Goal: Task Accomplishment & Management: Use online tool/utility

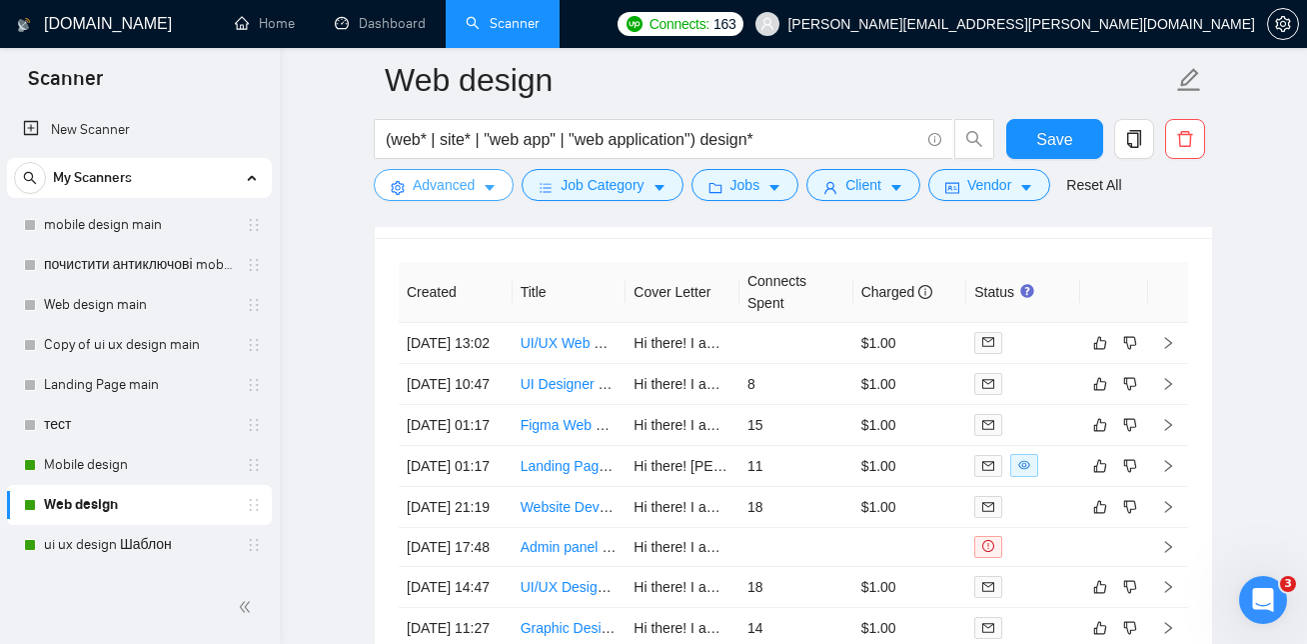
click at [428, 184] on span "Advanced" at bounding box center [444, 185] width 62 height 22
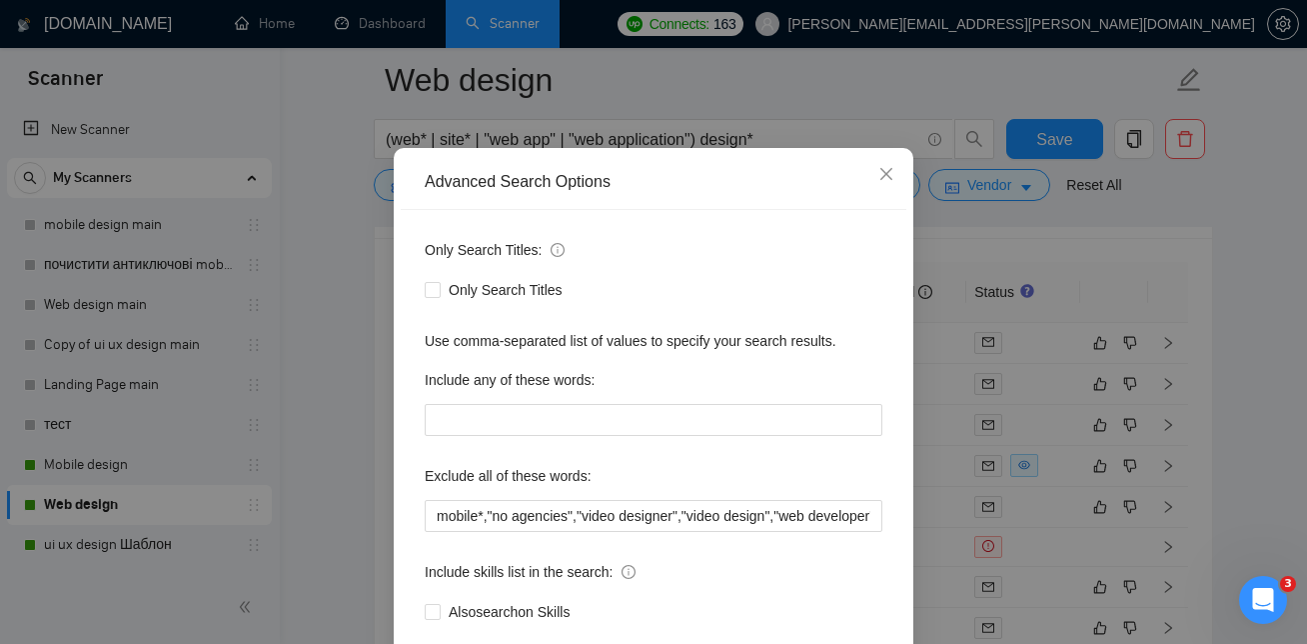
scroll to position [76, 0]
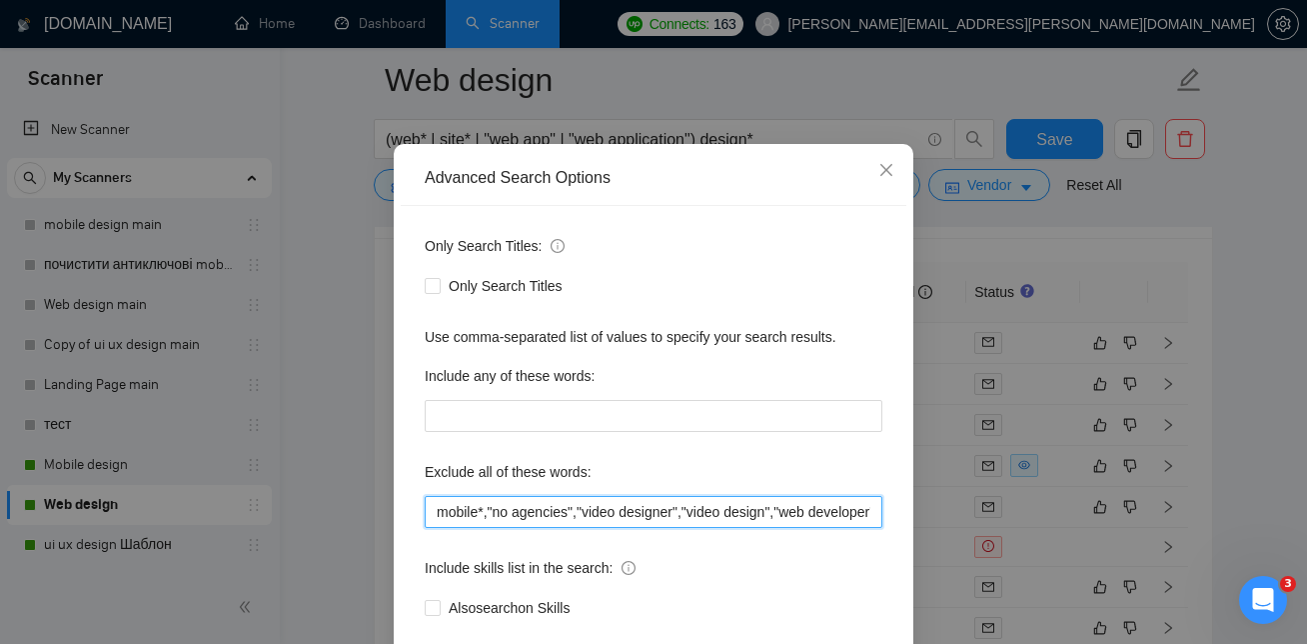
click at [579, 511] on input "mobile*,"no agencies","video designer","video design","web developer","web-deve…" at bounding box center [654, 512] width 458 height 32
paste input "graphic designer for"""
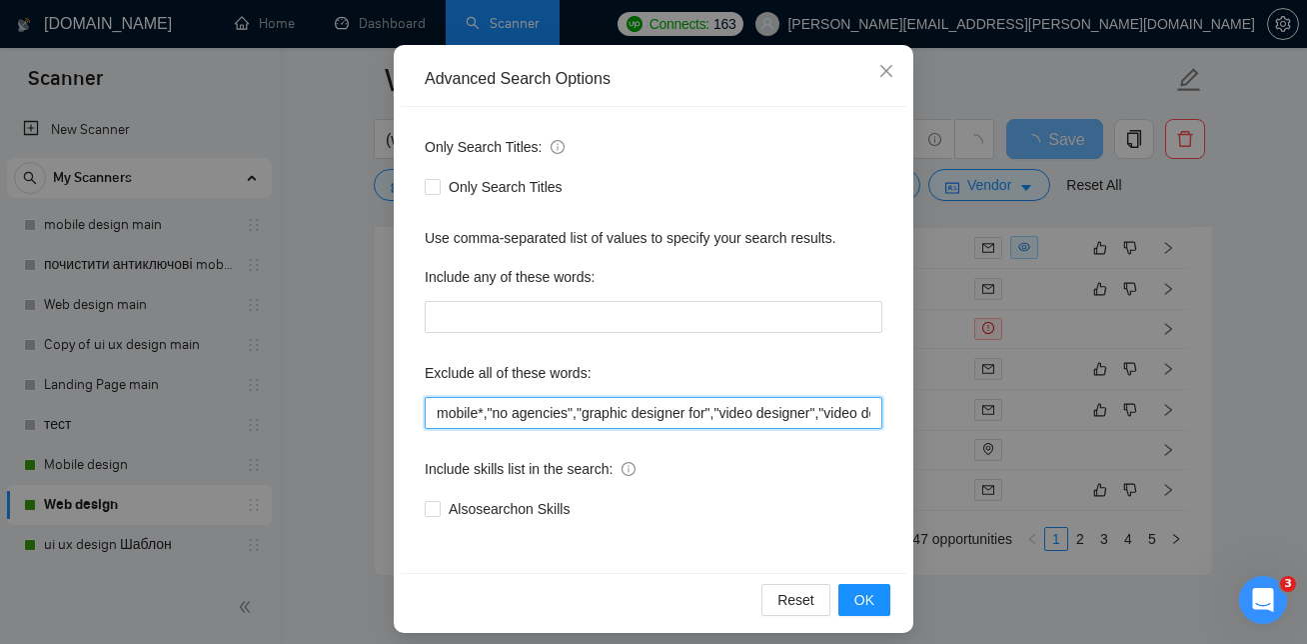
scroll to position [188, 0]
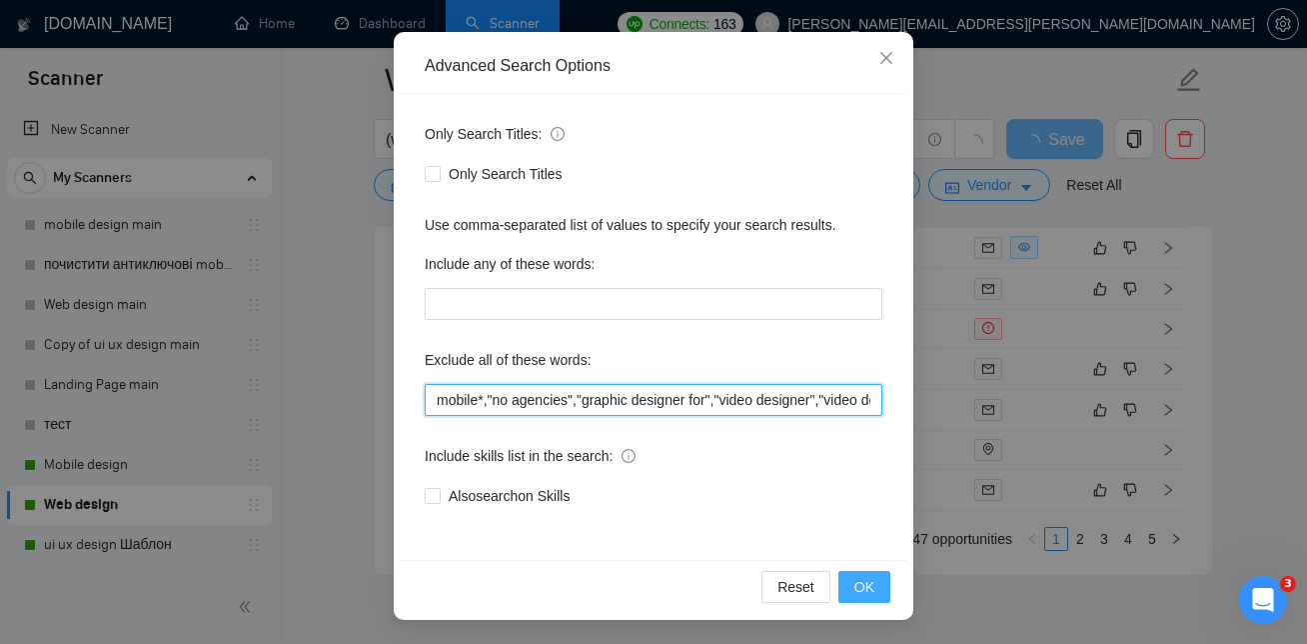
type input "mobile*,"no agencies","graphic designer for","video designer","video design","w…"
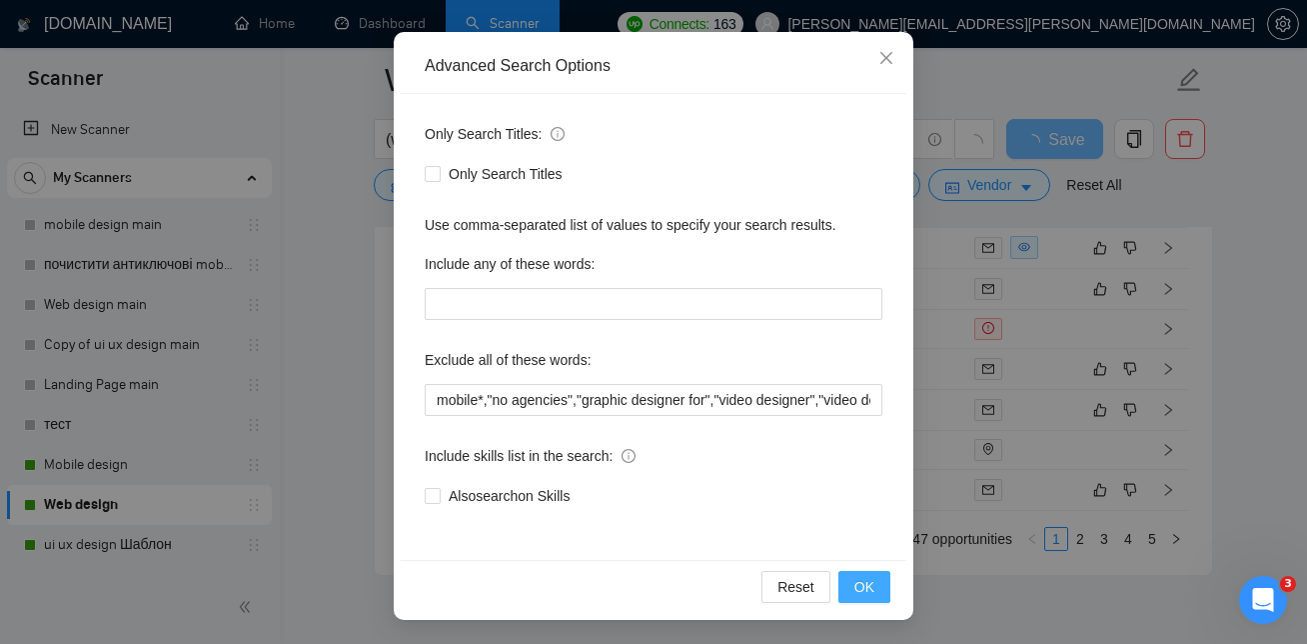
click at [872, 583] on span "OK" at bounding box center [865, 587] width 20 height 22
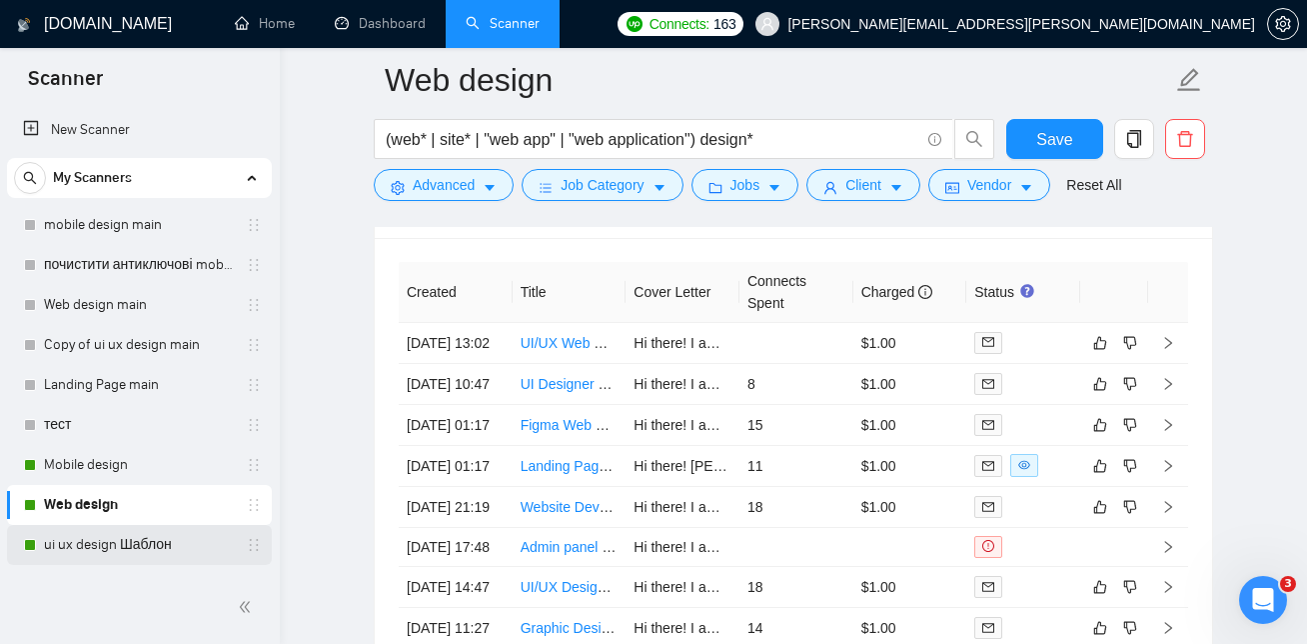
click at [145, 543] on link "ui ux design Шаблон" at bounding box center [139, 545] width 190 height 40
click at [1036, 138] on button "Save" at bounding box center [1055, 139] width 97 height 40
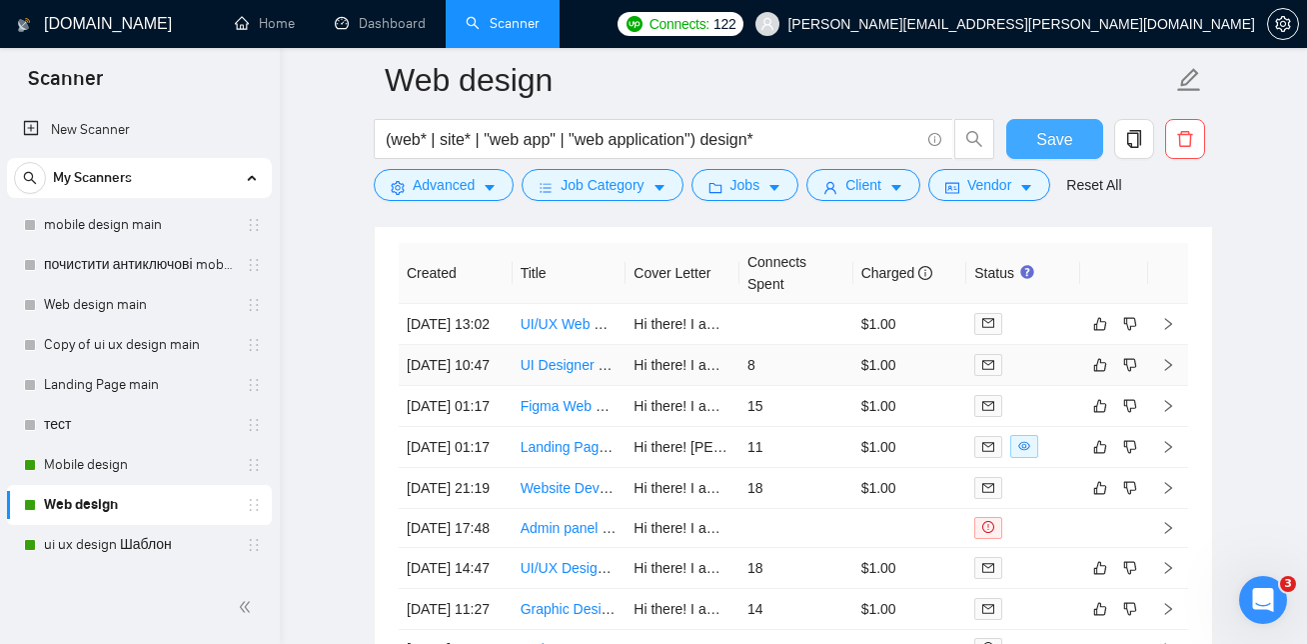
scroll to position [4952, 0]
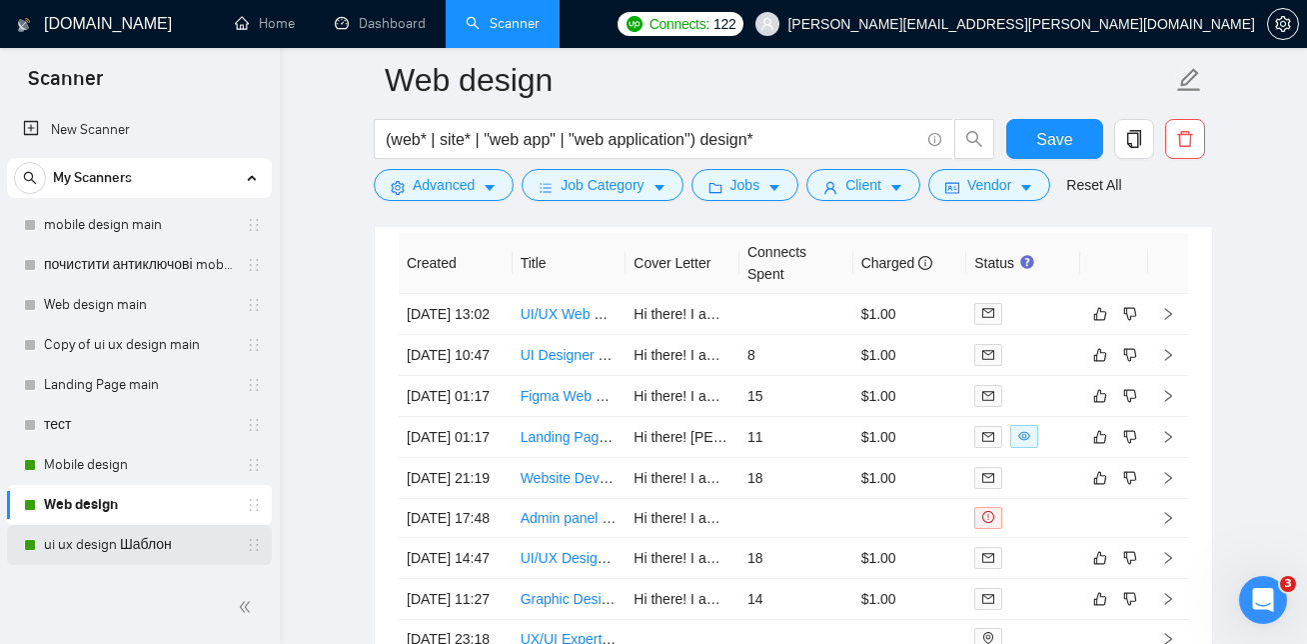
click at [150, 545] on link "ui ux design Шаблон" at bounding box center [139, 545] width 190 height 40
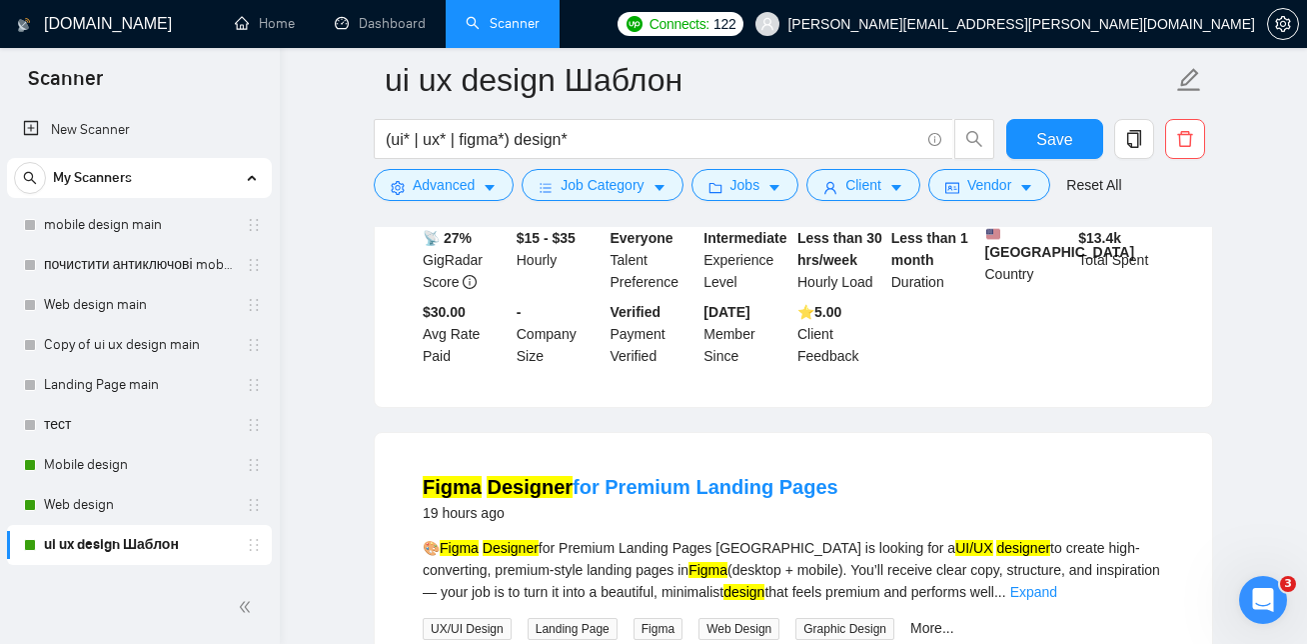
scroll to position [3662, 0]
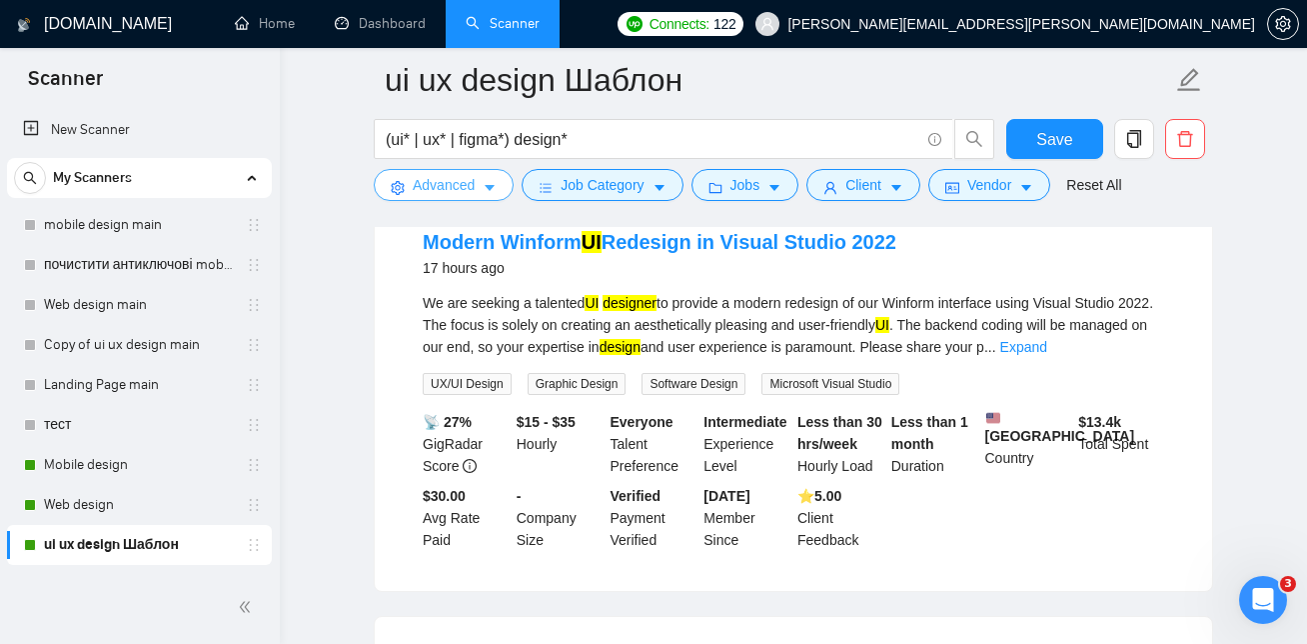
click at [490, 180] on span "caret-down" at bounding box center [490, 187] width 14 height 15
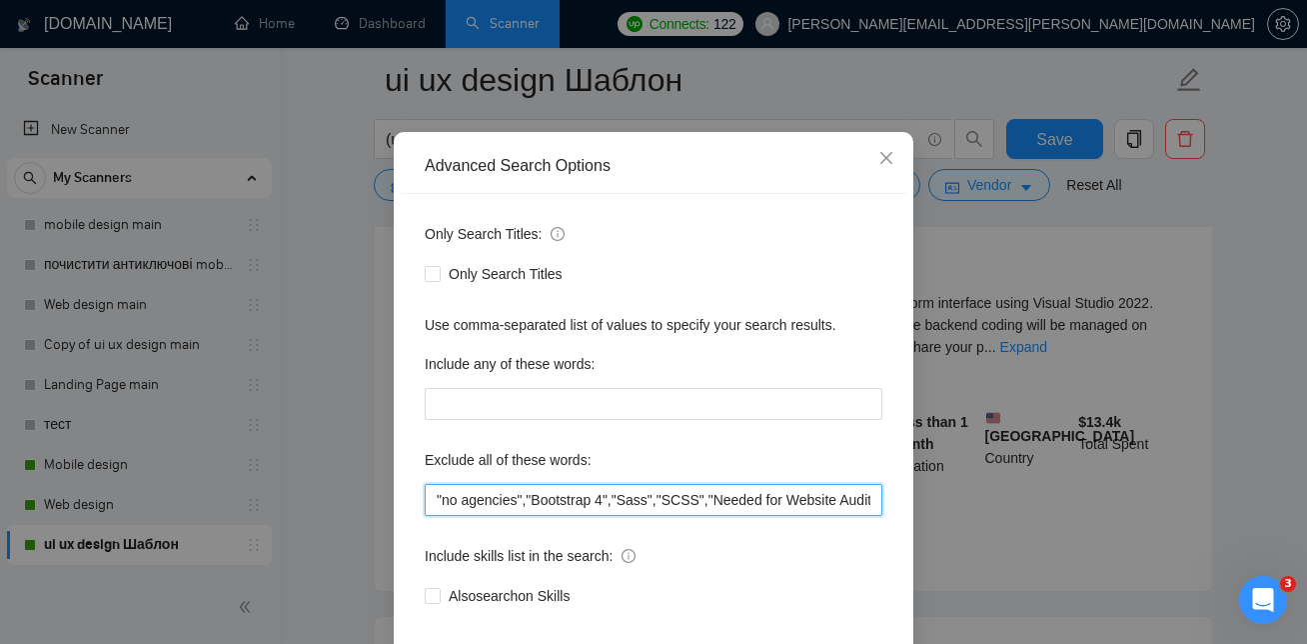
click at [534, 516] on input ""no agencies","Bootstrap 4","Sass","SCSS","Needed for Website Audit","video des…" at bounding box center [654, 500] width 458 height 32
click at [531, 516] on input ""no agencies","Bootstrap 4","Sass","SCSS","Needed for Website Audit","video des…" at bounding box center [654, 500] width 458 height 32
paste input "graphic designer for"""
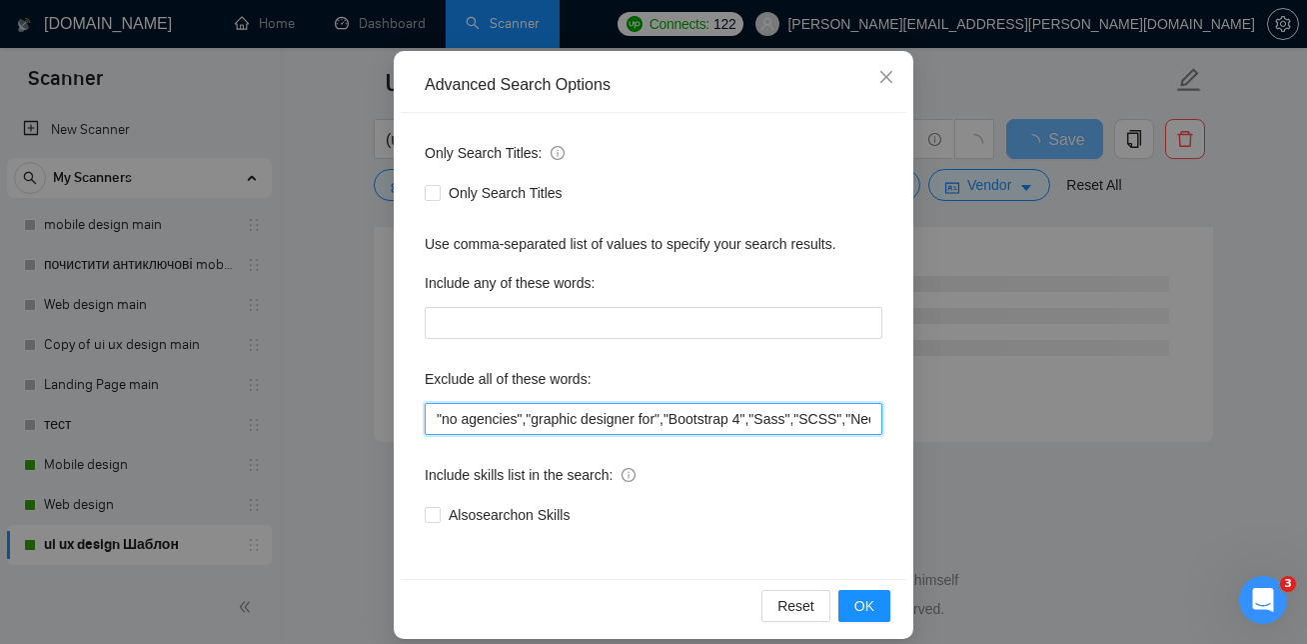
scroll to position [188, 0]
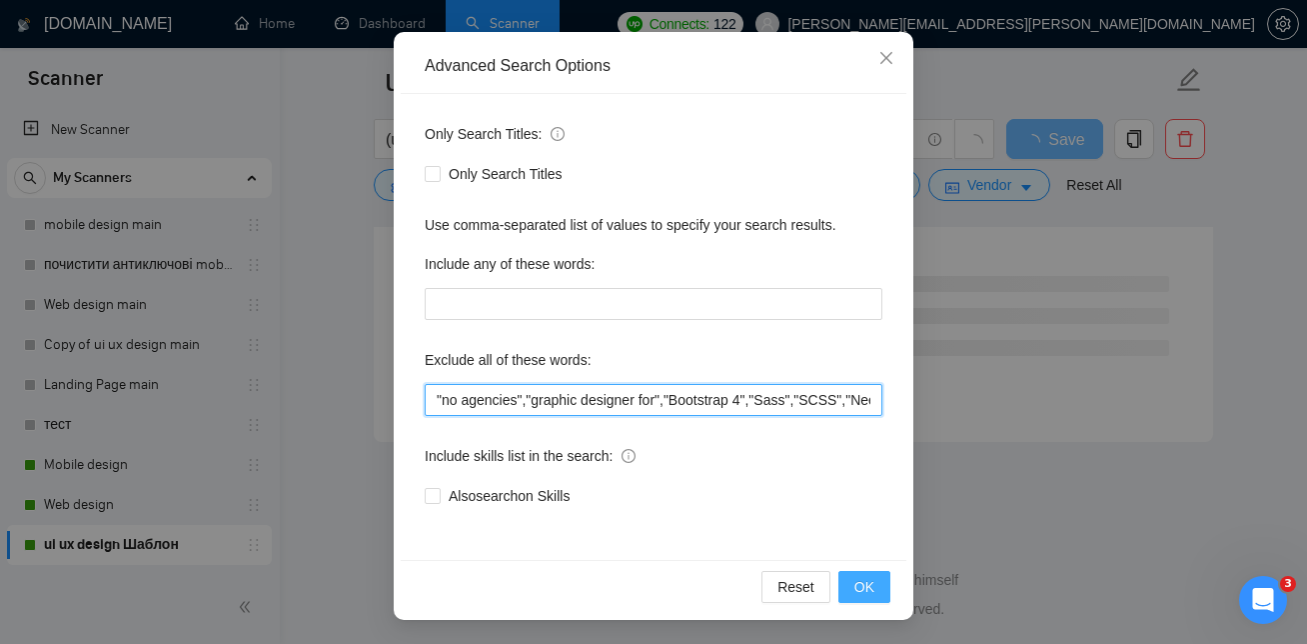
type input ""no agencies","graphic designer for","Bootstrap 4","Sass","SCSS","Needed for We…"
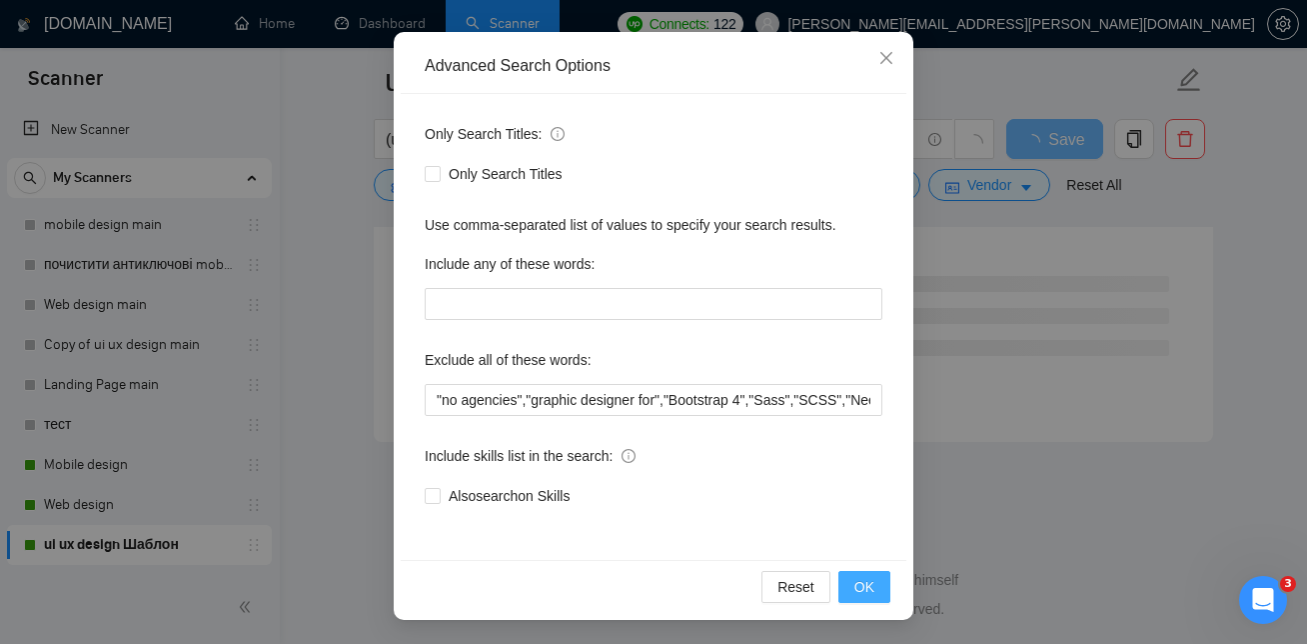
click at [860, 584] on span "OK" at bounding box center [865, 587] width 20 height 22
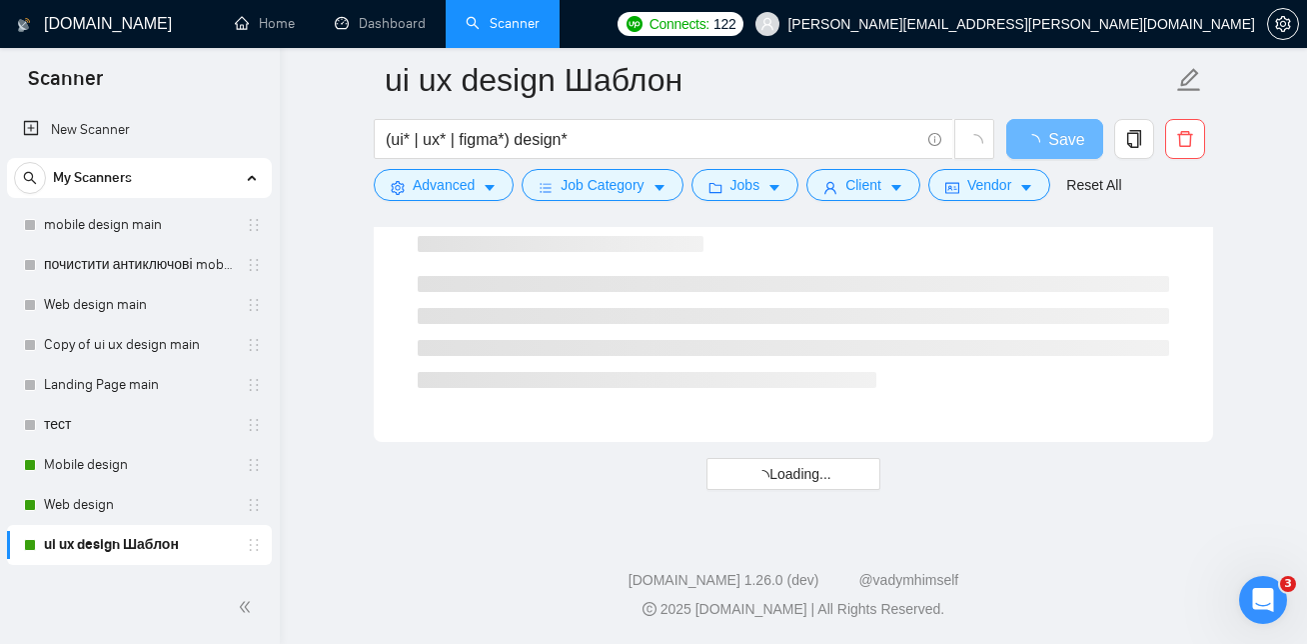
scroll to position [88, 0]
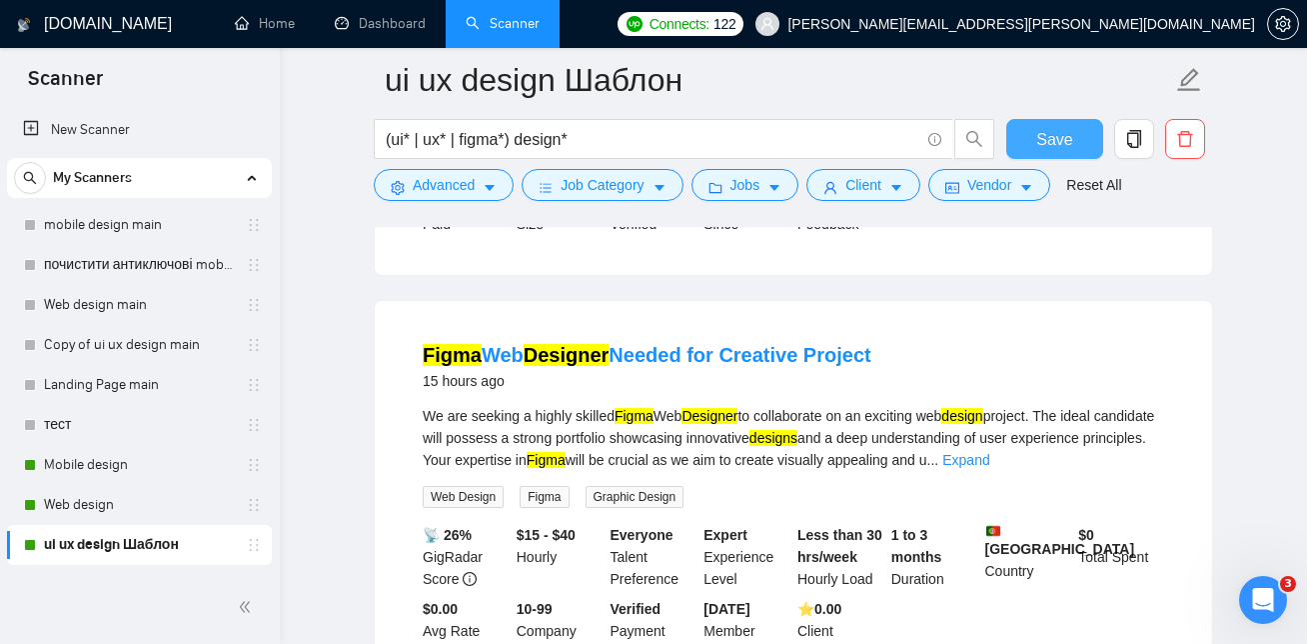
click at [1049, 138] on span "Save" at bounding box center [1055, 139] width 36 height 25
click at [132, 461] on link "Mobile design" at bounding box center [139, 465] width 190 height 40
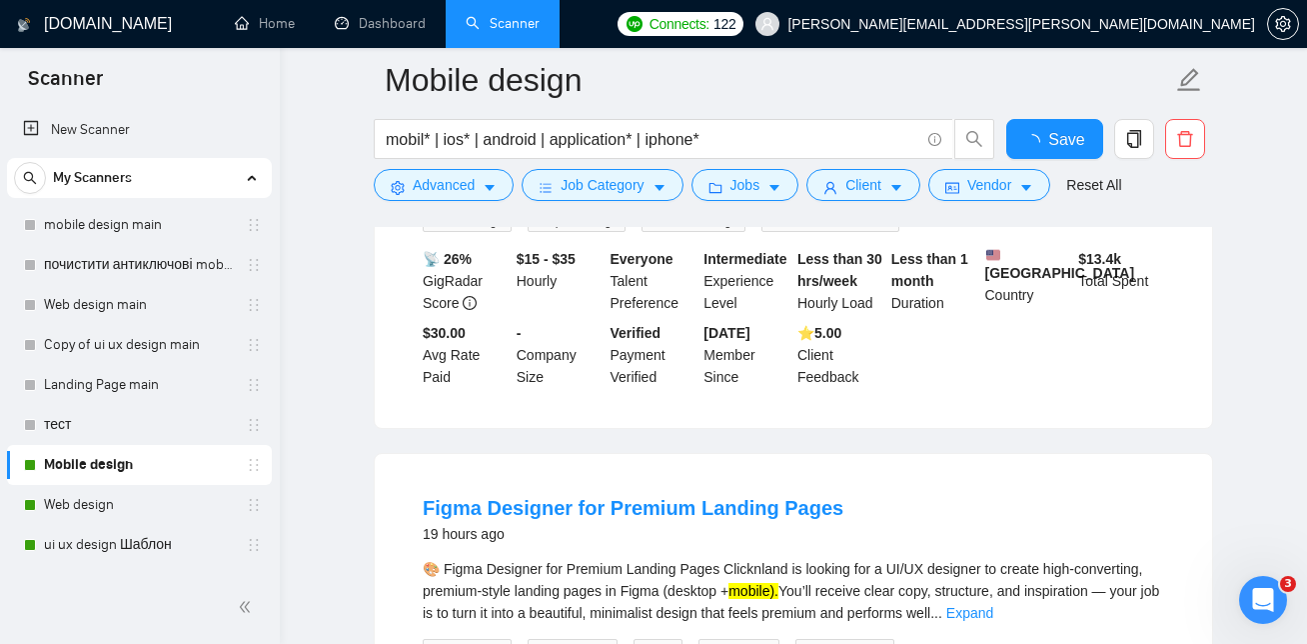
scroll to position [2691, 0]
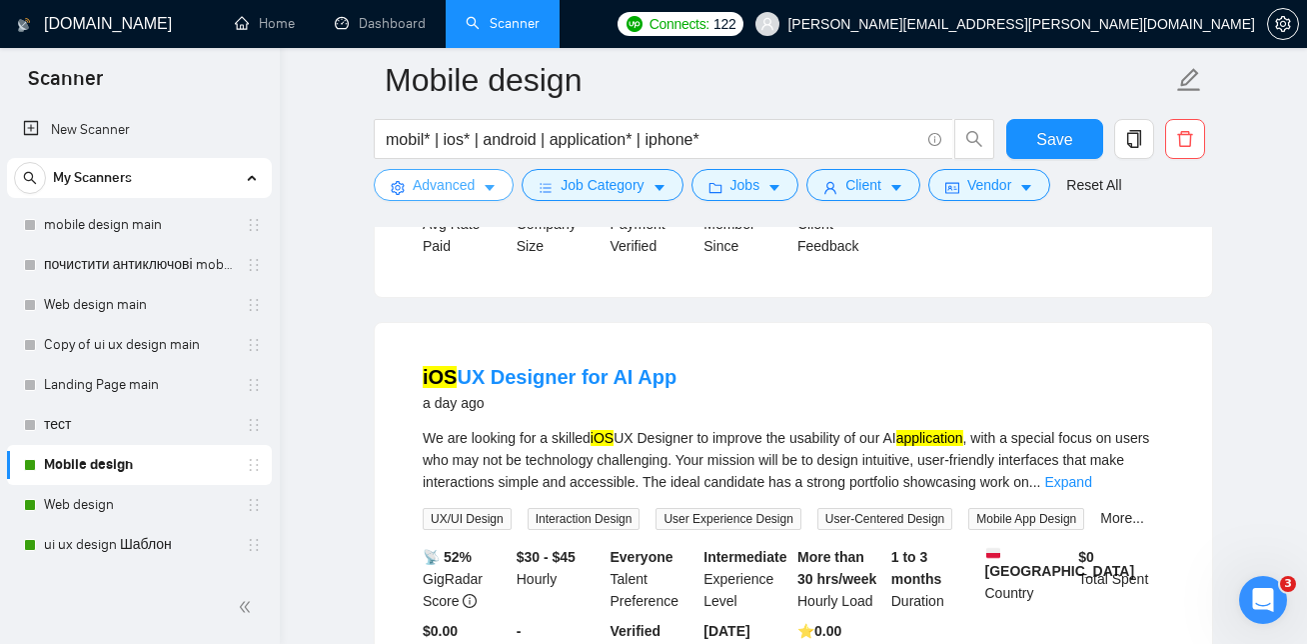
click at [470, 180] on span "Advanced" at bounding box center [444, 185] width 62 height 22
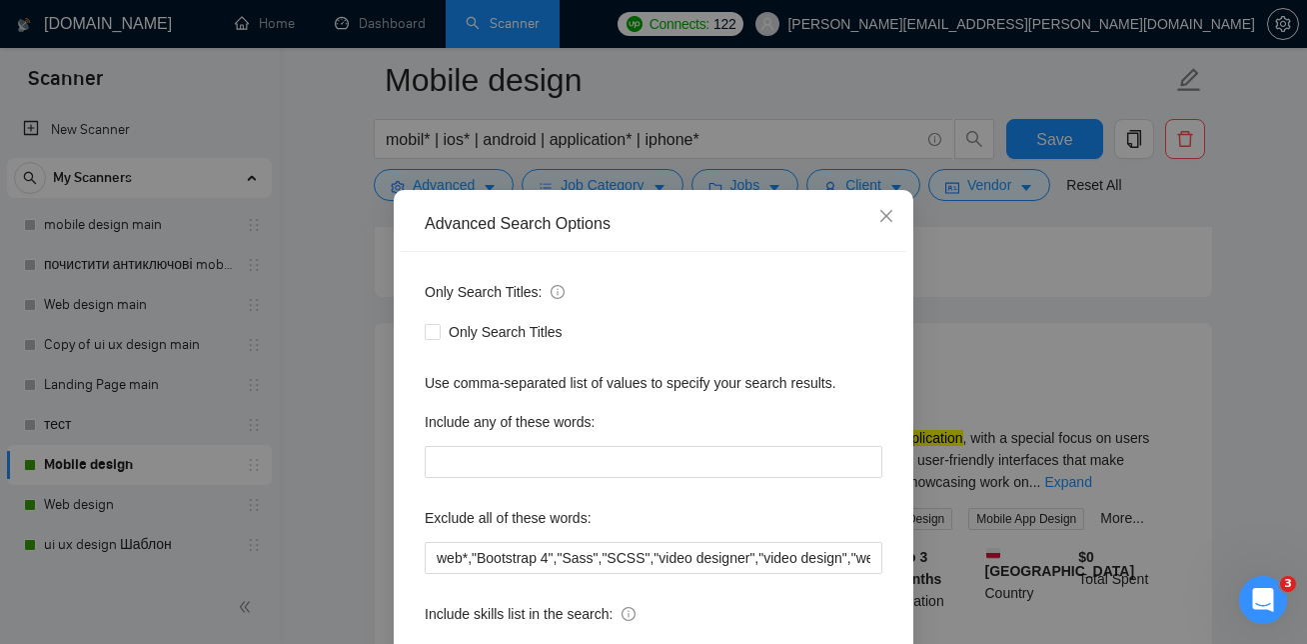
scroll to position [32, 0]
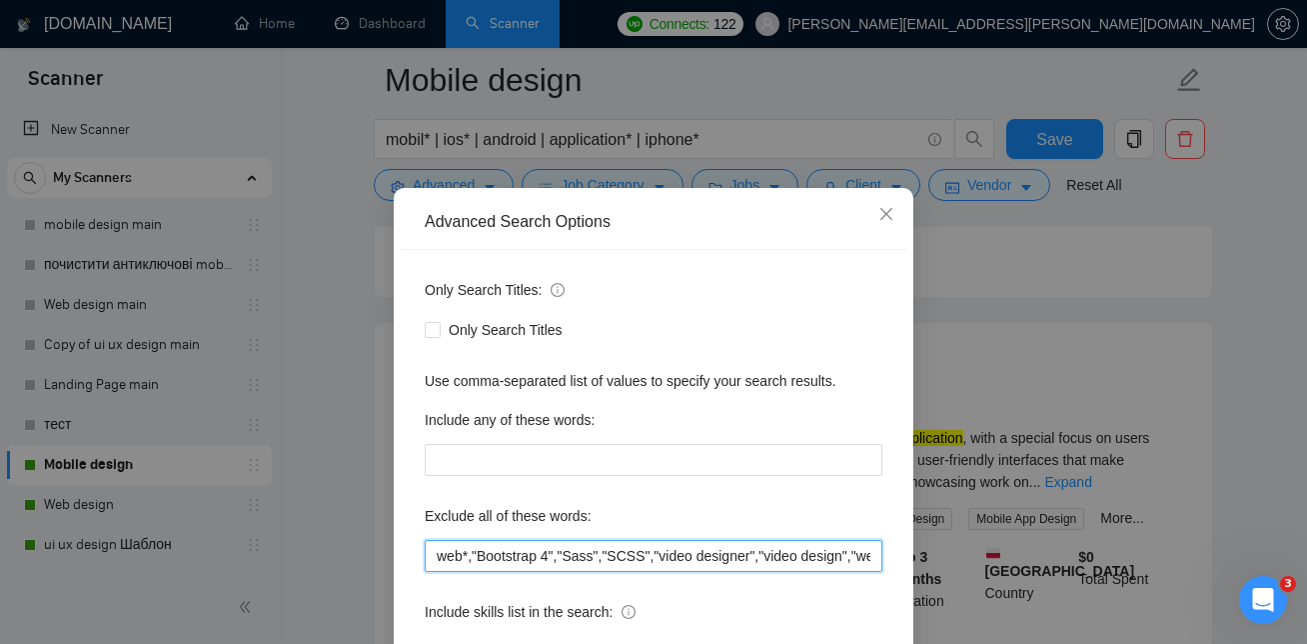
click at [468, 561] on input "web*,"Bootstrap 4","Sass","SCSS","video designer","video design","web developer…" at bounding box center [654, 556] width 458 height 32
paste input "graphic designer for"""
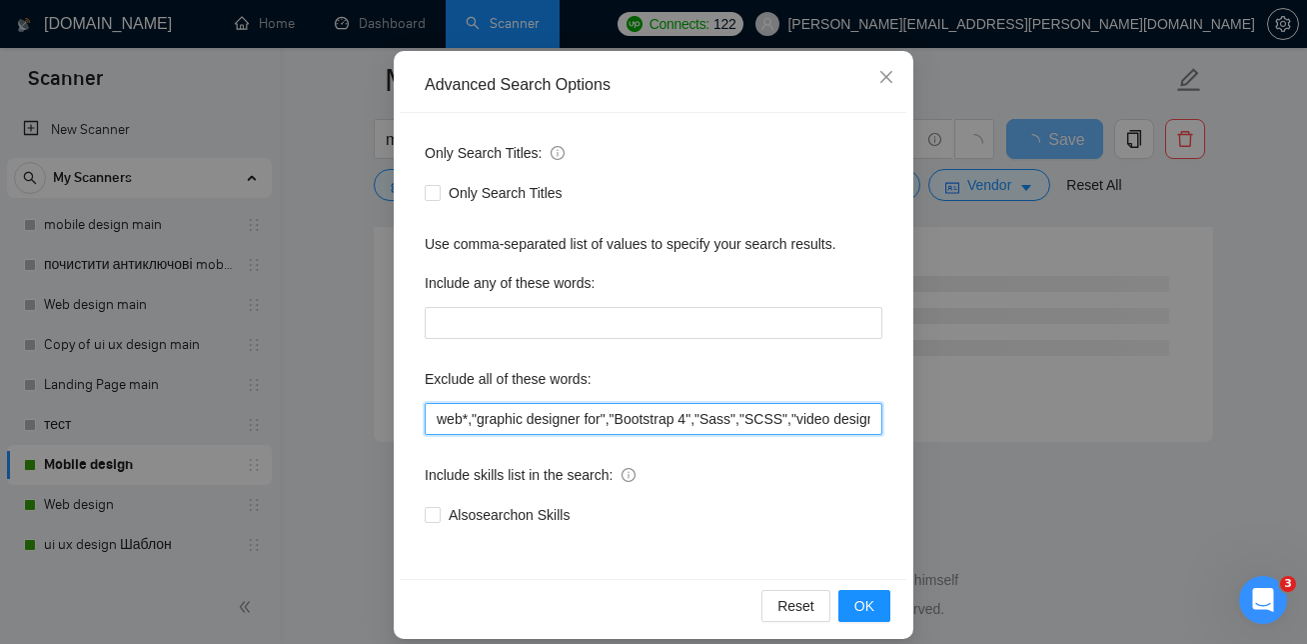
scroll to position [188, 0]
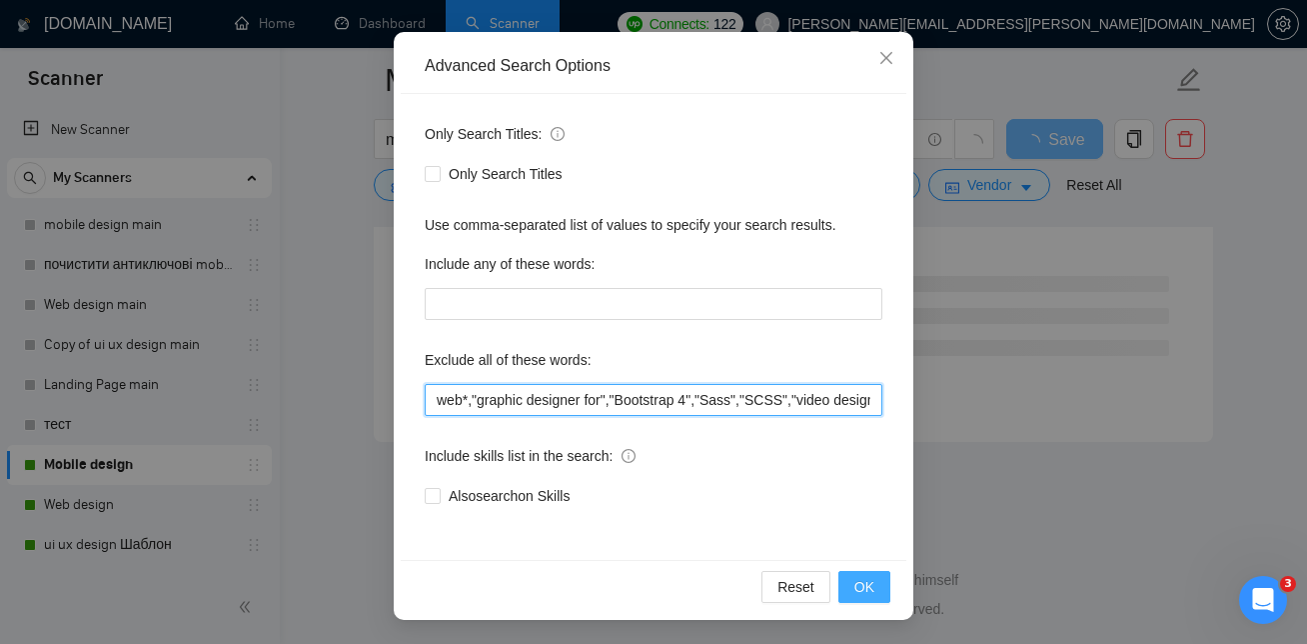
type input "web*,"graphic designer for","Bootstrap 4","Sass","SCSS","video designer","video…"
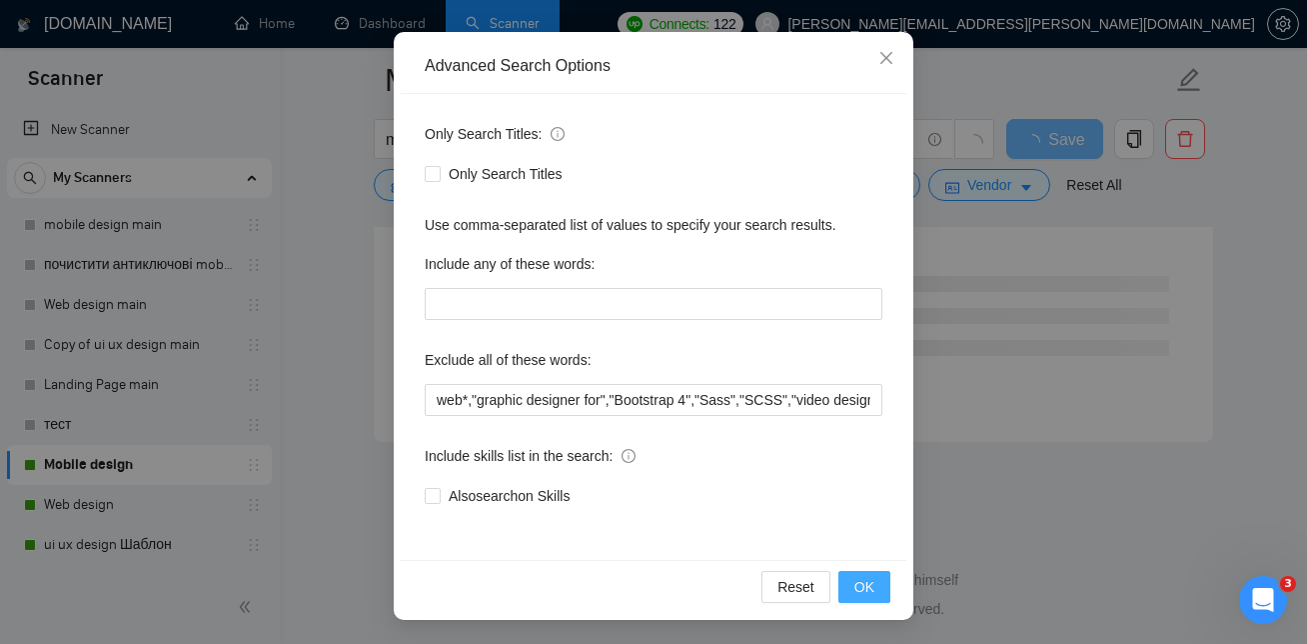
click at [863, 589] on span "OK" at bounding box center [865, 587] width 20 height 22
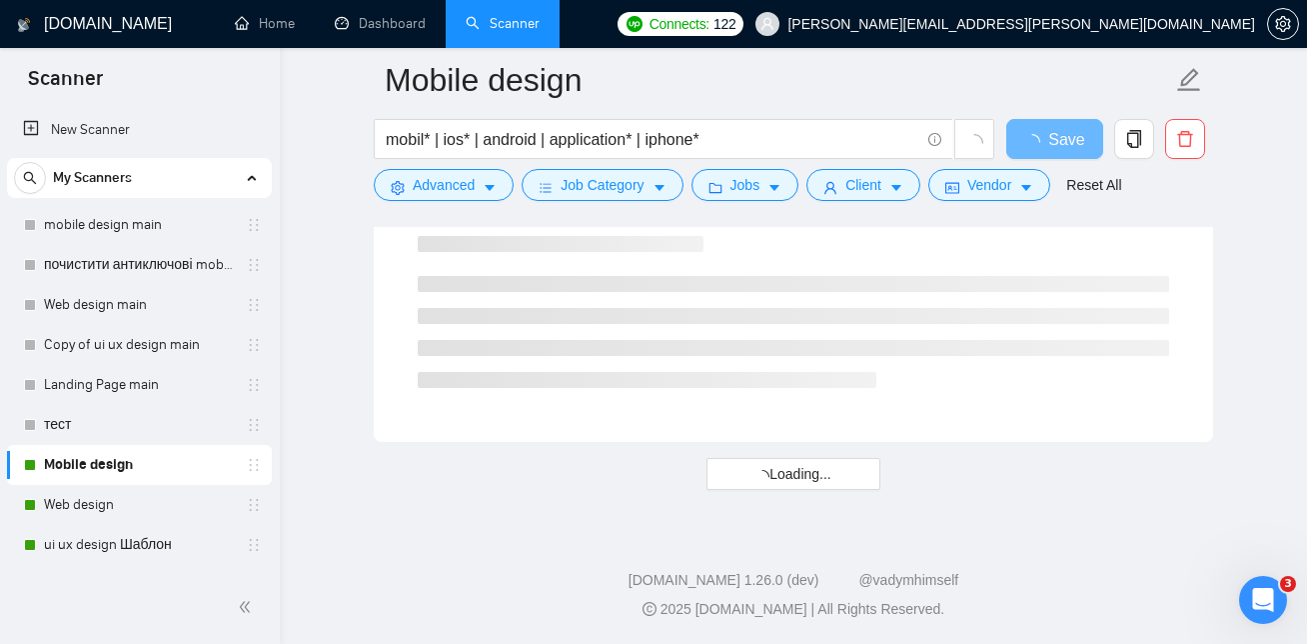
scroll to position [88, 0]
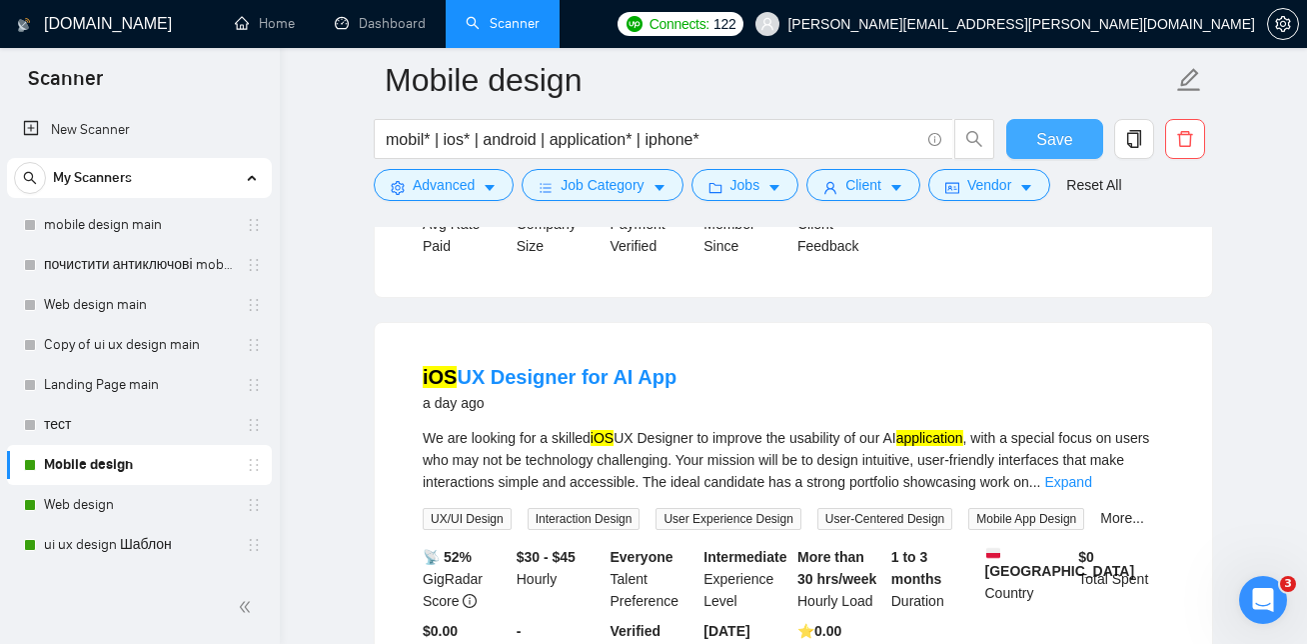
click at [1055, 138] on span "Save" at bounding box center [1055, 139] width 36 height 25
click at [117, 544] on link "ui ux design Шаблон" at bounding box center [139, 545] width 190 height 40
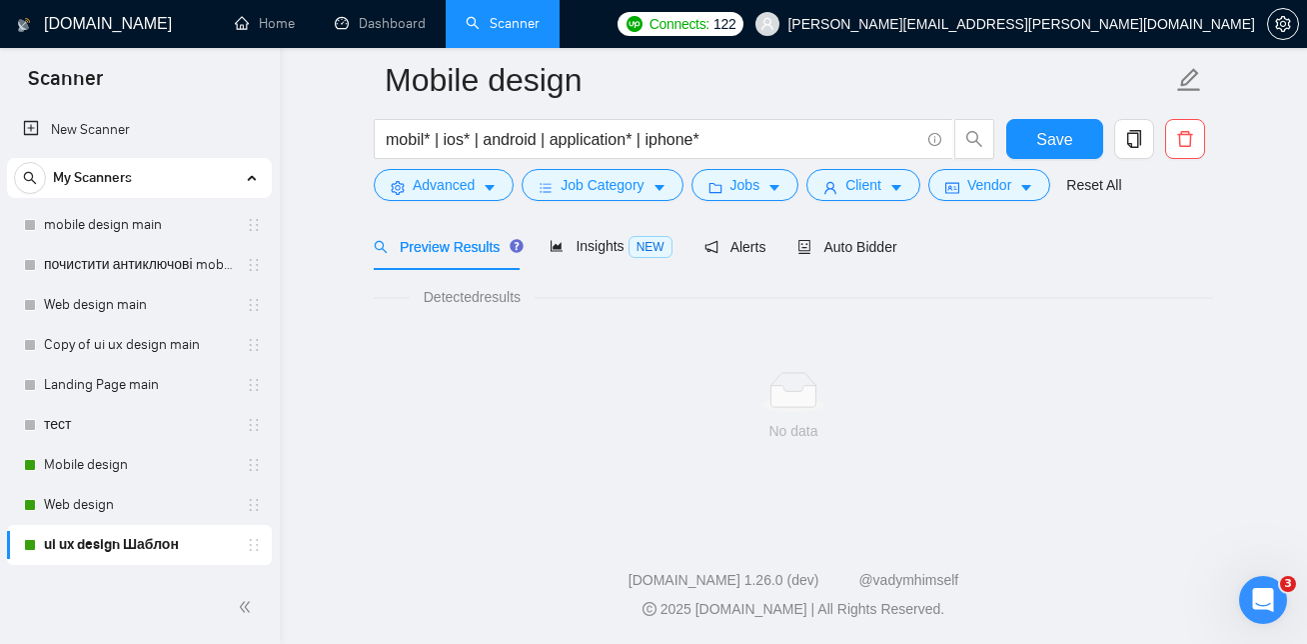
scroll to position [1274, 0]
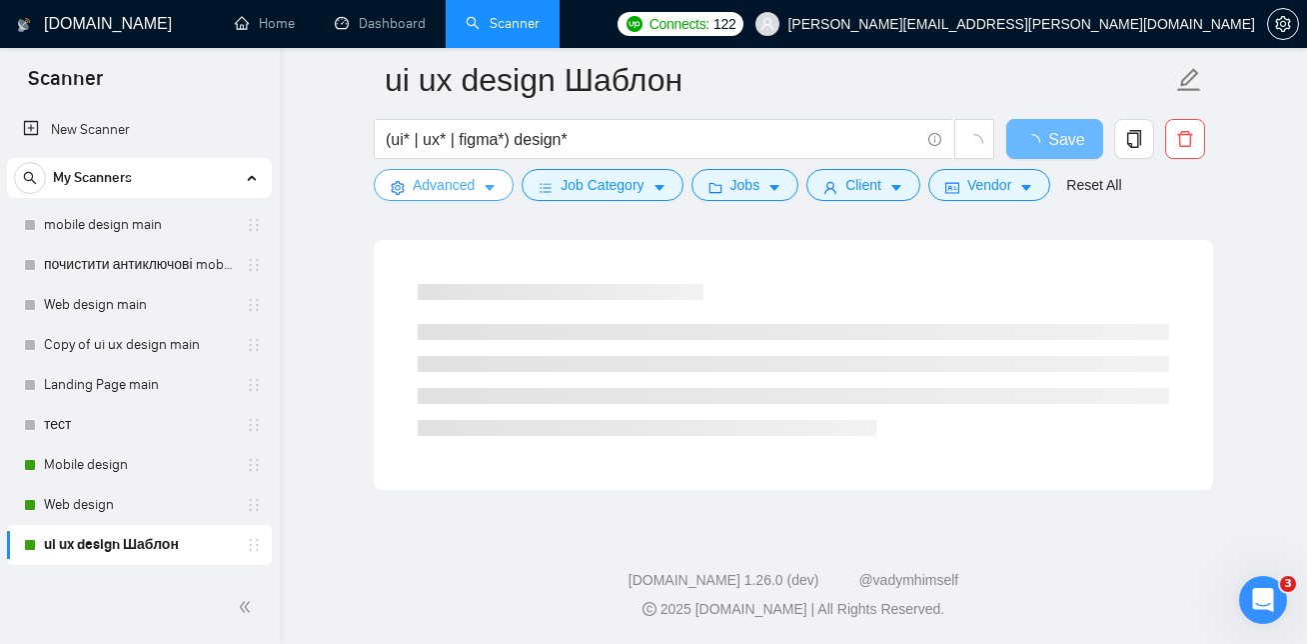
click at [454, 182] on span "Advanced" at bounding box center [444, 185] width 62 height 22
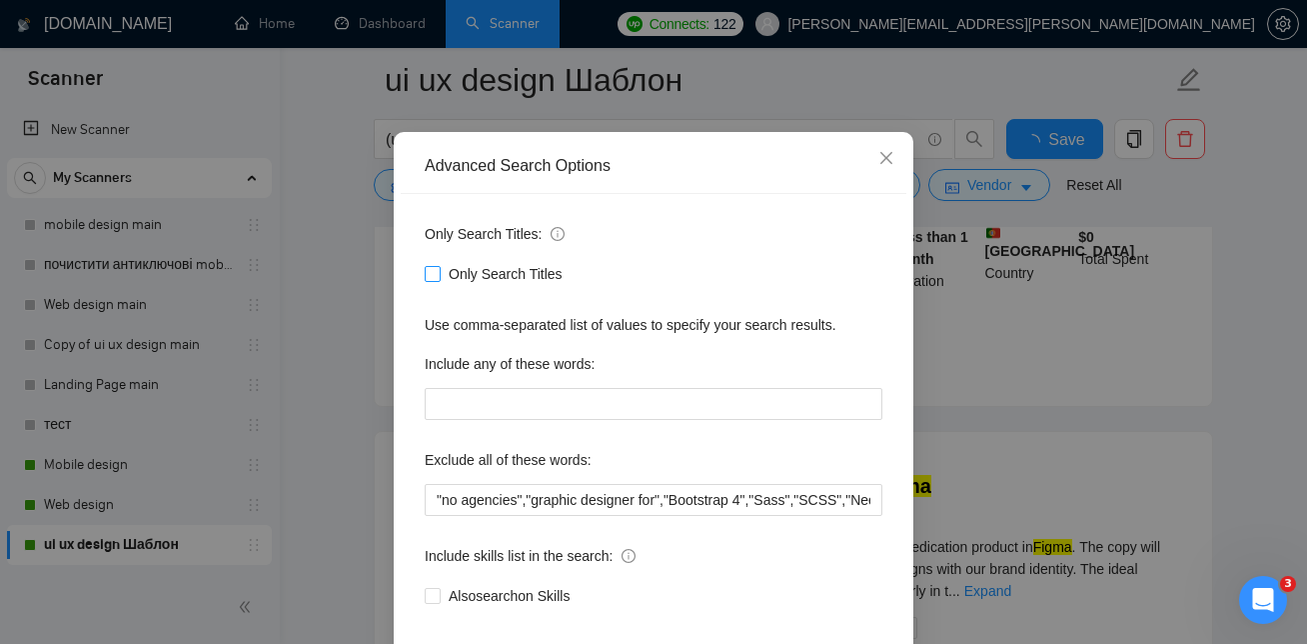
scroll to position [188, 0]
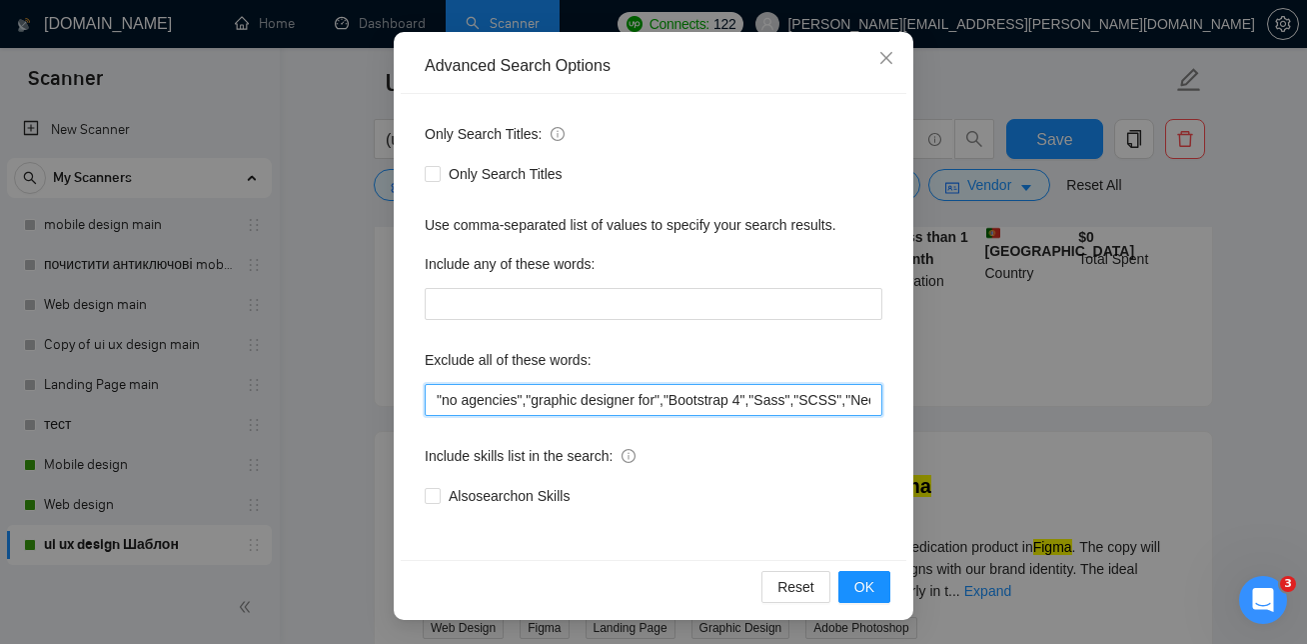
drag, startPoint x: 526, startPoint y: 399, endPoint x: 547, endPoint y: 399, distance: 21.0
click at [527, 399] on input ""no agencies","graphic designer for","Bootstrap 4","Sass","SCSS","Needed for We…" at bounding box center [654, 400] width 458 height 32
paste input "Webflow","
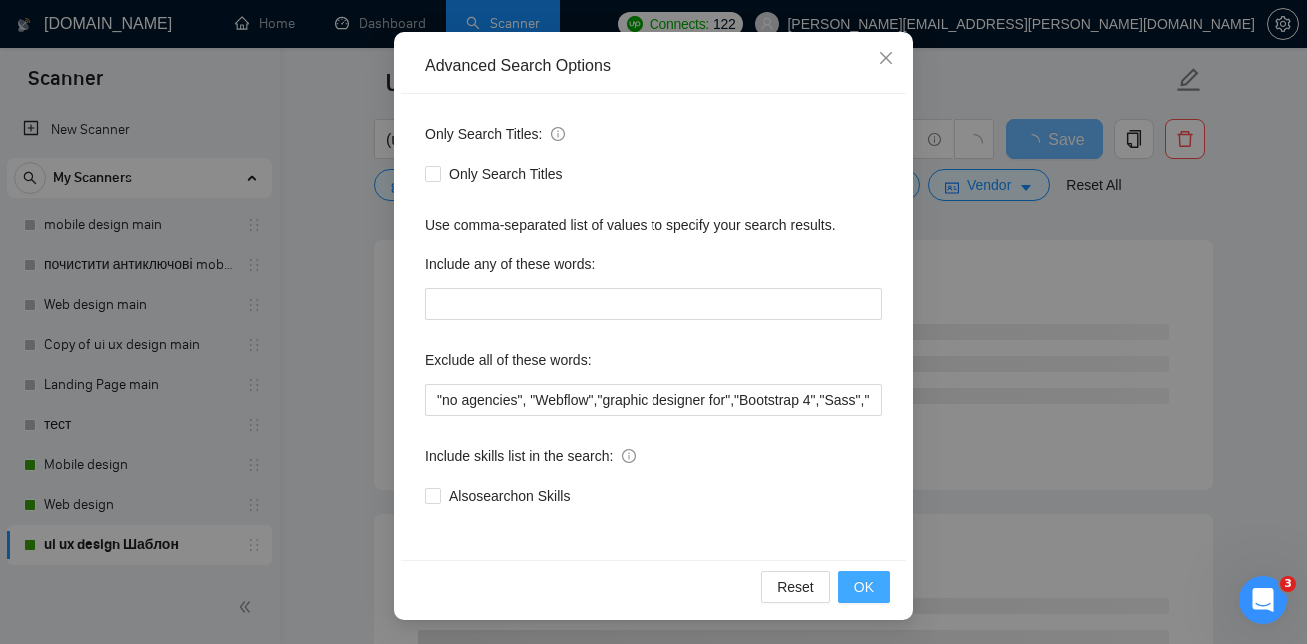
click at [866, 582] on span "OK" at bounding box center [865, 587] width 20 height 22
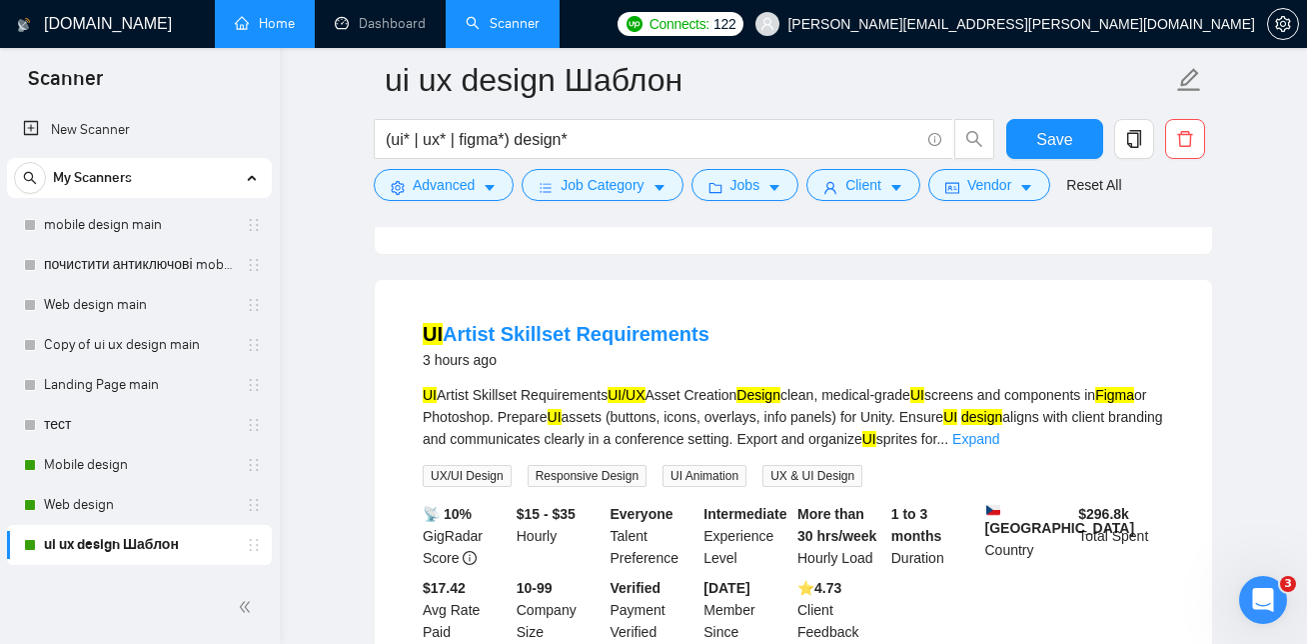
scroll to position [565, 0]
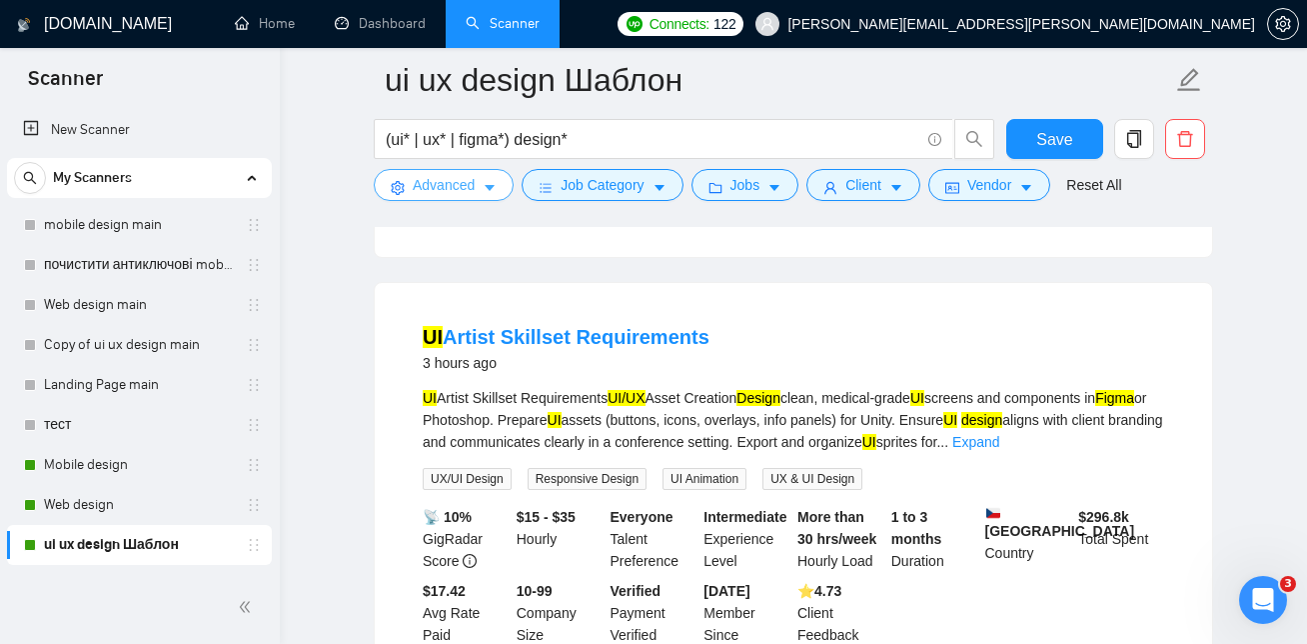
click at [471, 188] on span "Advanced" at bounding box center [444, 185] width 62 height 22
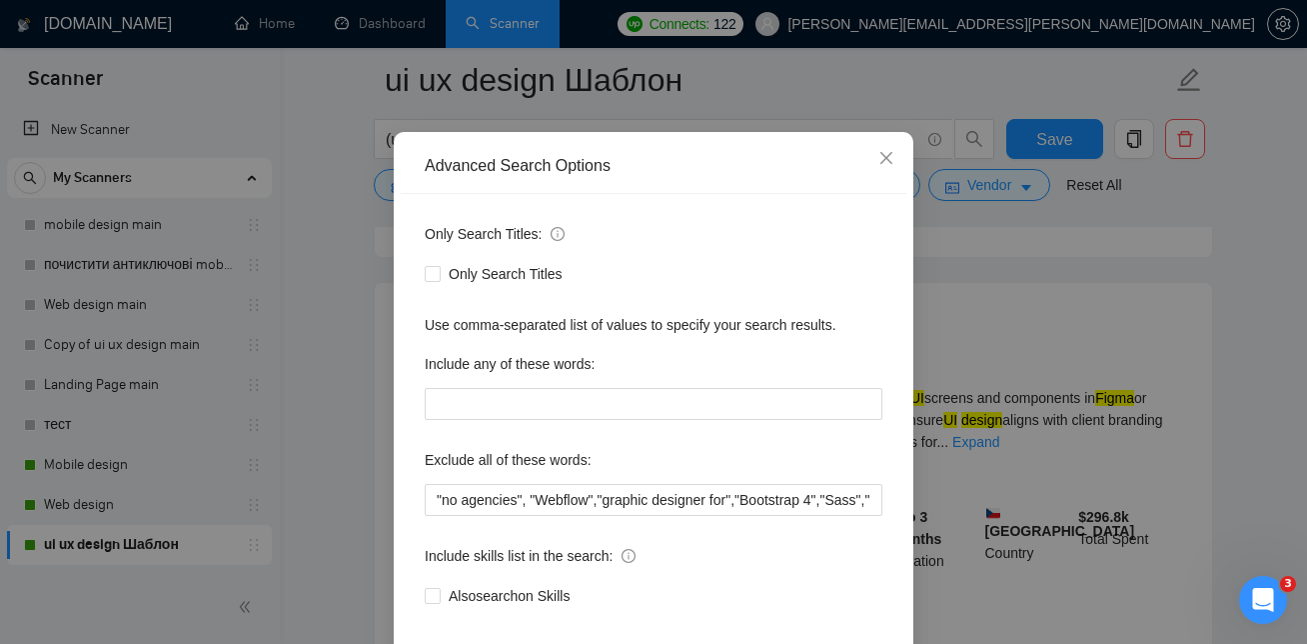
scroll to position [141, 0]
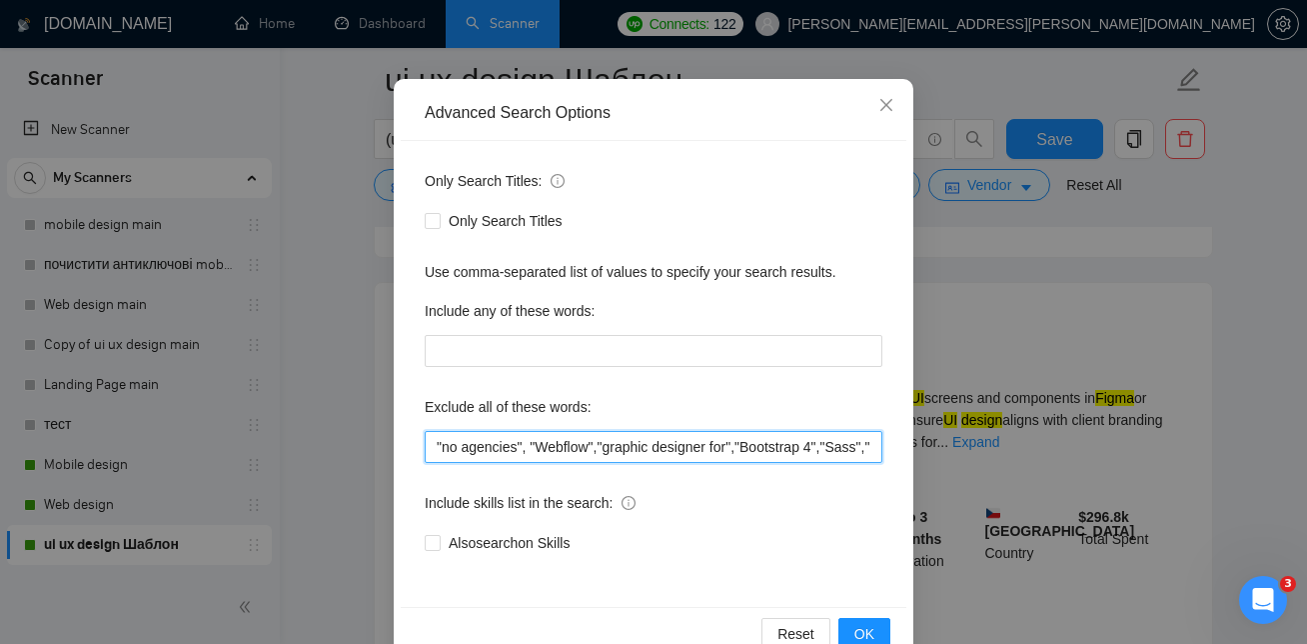
click at [605, 448] on input ""no agencies", "Webflow","graphic designer for","Bootstrap 4","Sass","SCSS","Ne…" at bounding box center [654, 447] width 458 height 32
paste input "Webflow/Wix"
drag, startPoint x: 534, startPoint y: 445, endPoint x: 807, endPoint y: 451, distance: 273.0
click at [807, 451] on input ""no agencies", "Webflow", "Webflow/Wix","Webflow/Wix","graphic designer for","B…" at bounding box center [654, 447] width 458 height 32
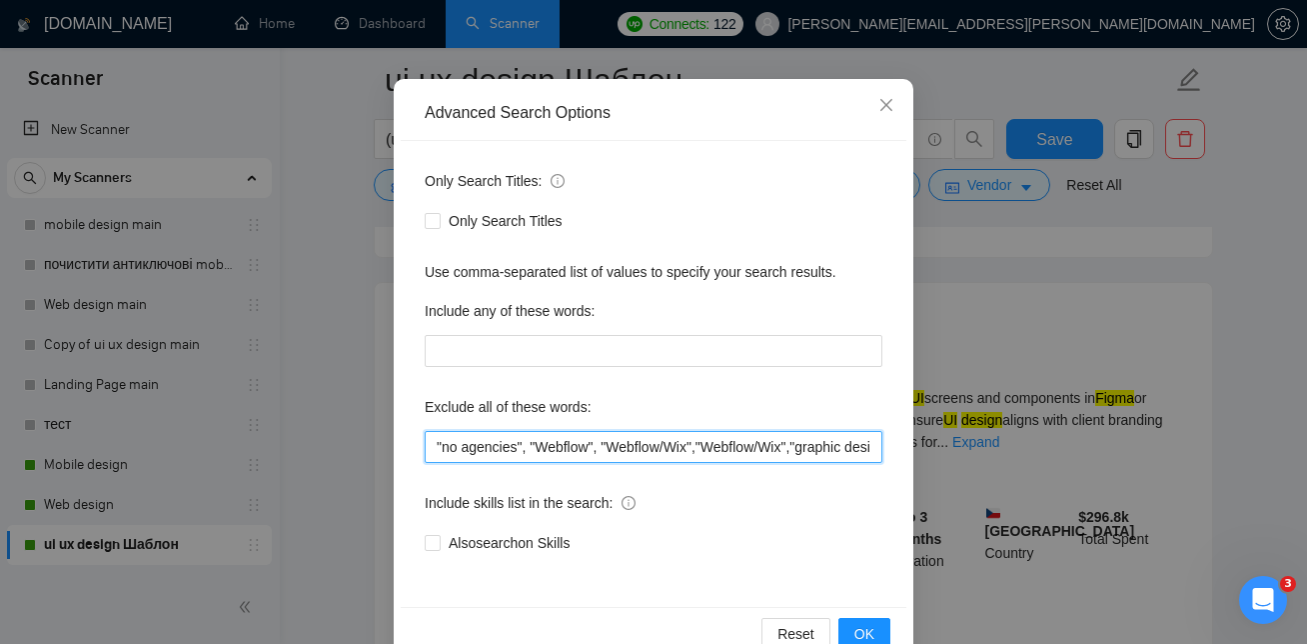
click at [774, 445] on input ""no agencies", "Webflow", "Webflow/Wix","Webflow/Wix","graphic designer for","B…" at bounding box center [654, 447] width 458 height 32
click at [797, 448] on input ""no agencies", "Webflow", "Webflow/Wix","Webflow/Wix","graphic designer for","B…" at bounding box center [654, 447] width 458 height 32
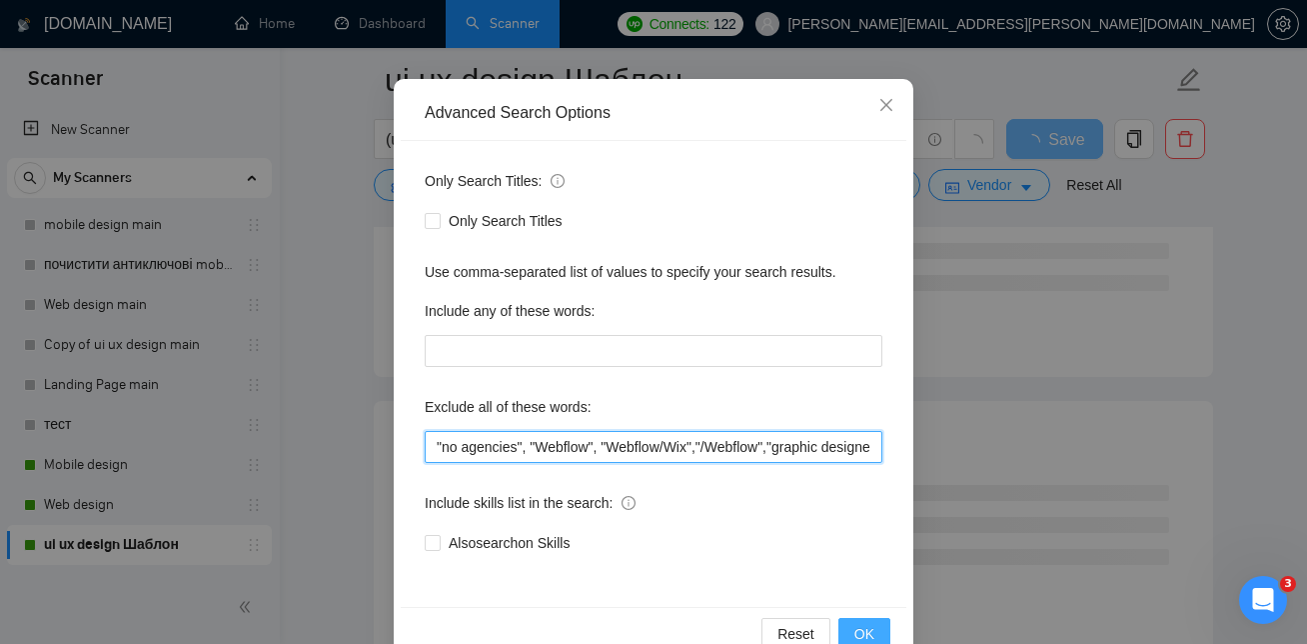
type input ""no agencies", "Webflow", "Webflow/Wix","/Webflow","graphic designer for","Boot…"
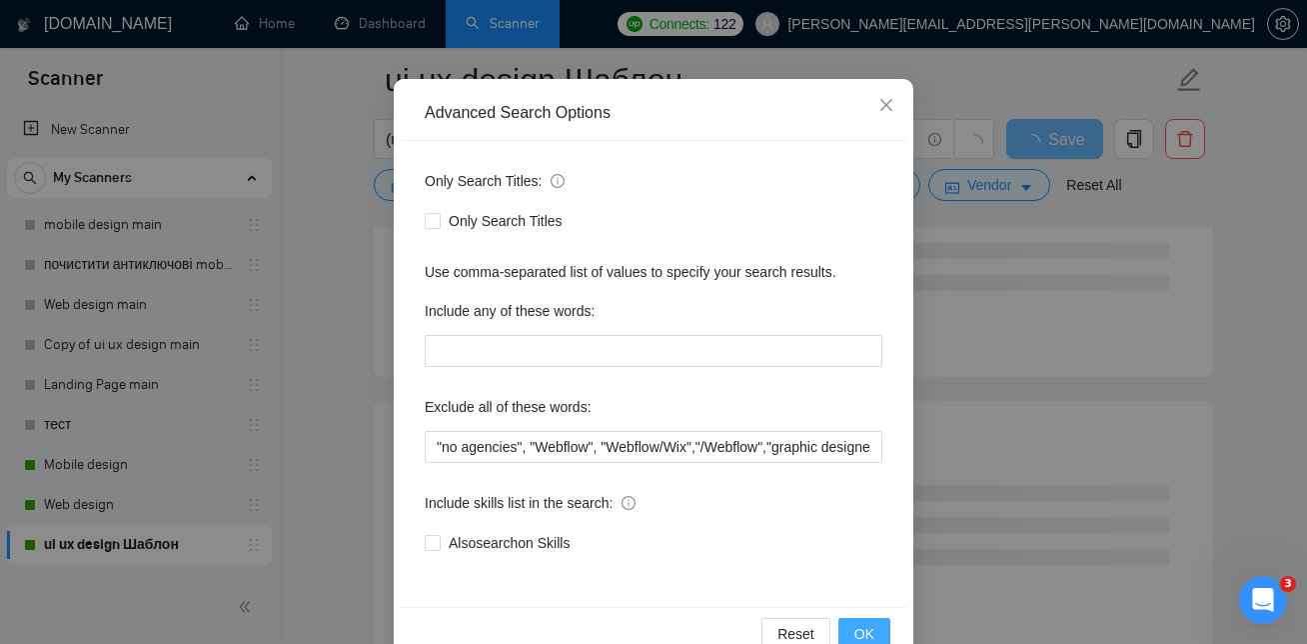
click at [864, 633] on span "OK" at bounding box center [865, 634] width 20 height 22
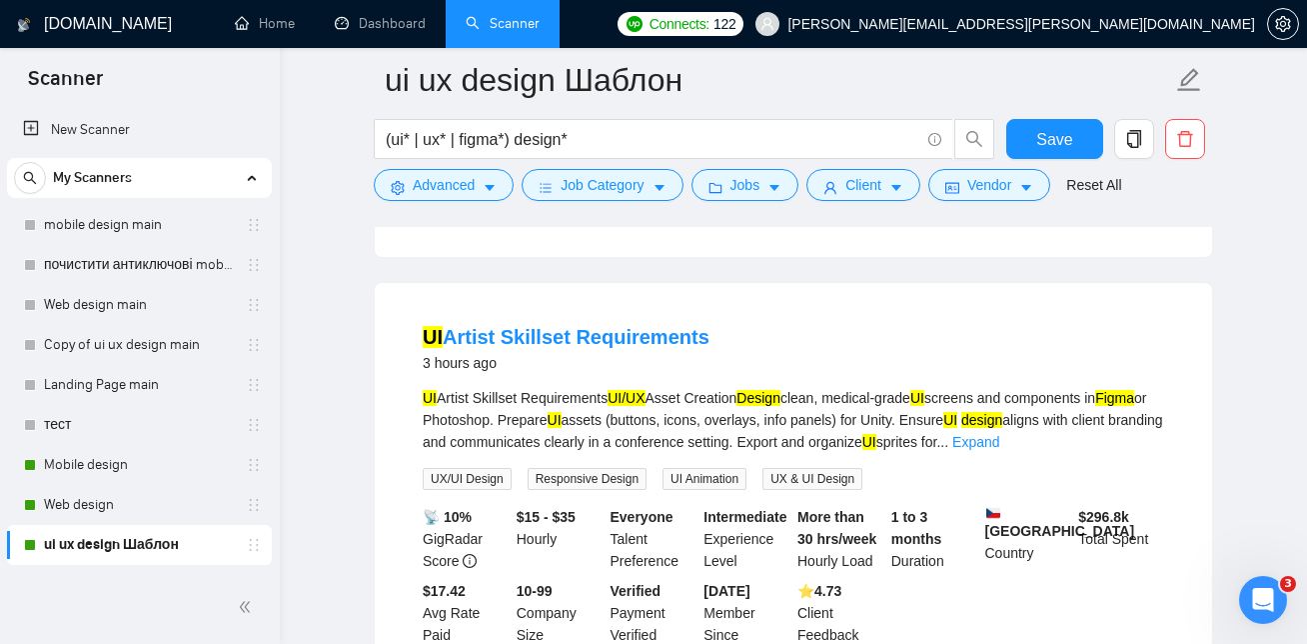
scroll to position [88, 0]
click at [1072, 136] on span "Save" at bounding box center [1055, 139] width 36 height 25
click at [126, 501] on link "Web design" at bounding box center [139, 505] width 190 height 40
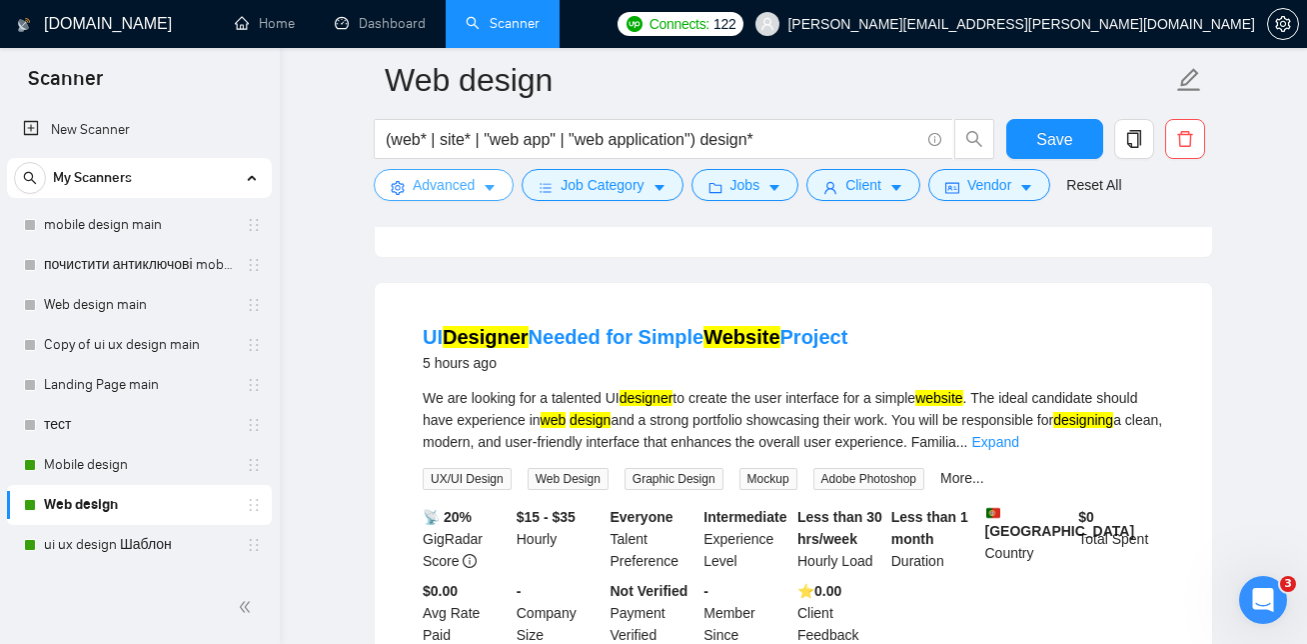
click at [472, 190] on span "Advanced" at bounding box center [444, 185] width 62 height 22
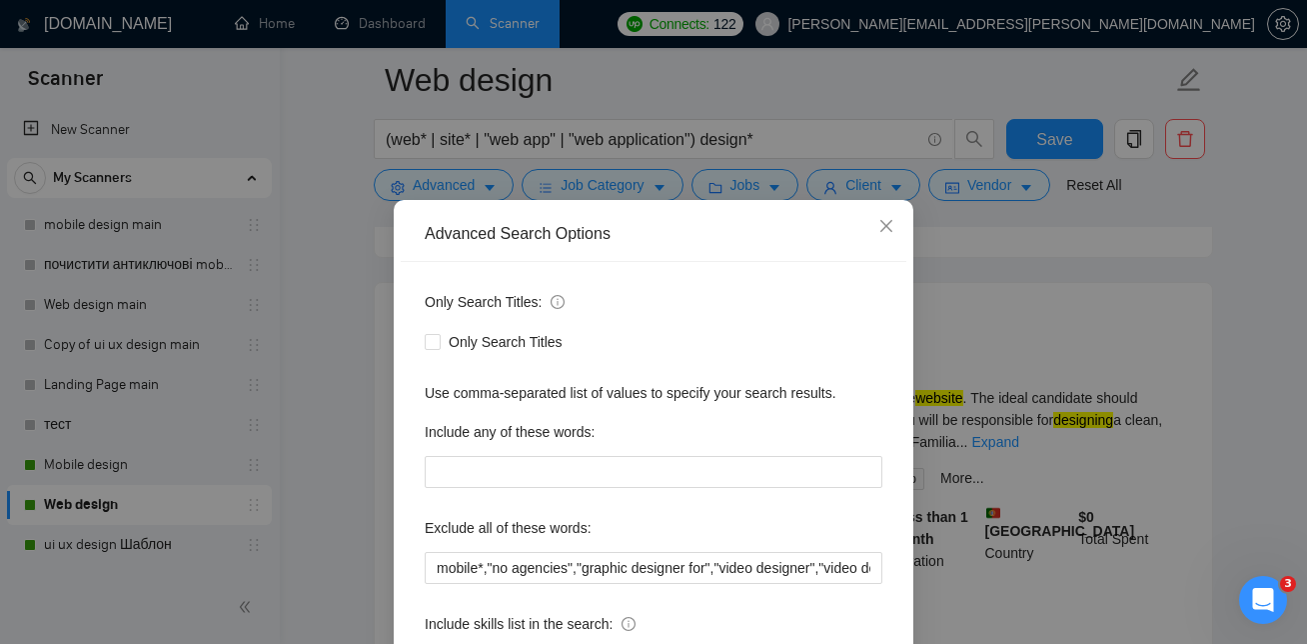
scroll to position [30, 0]
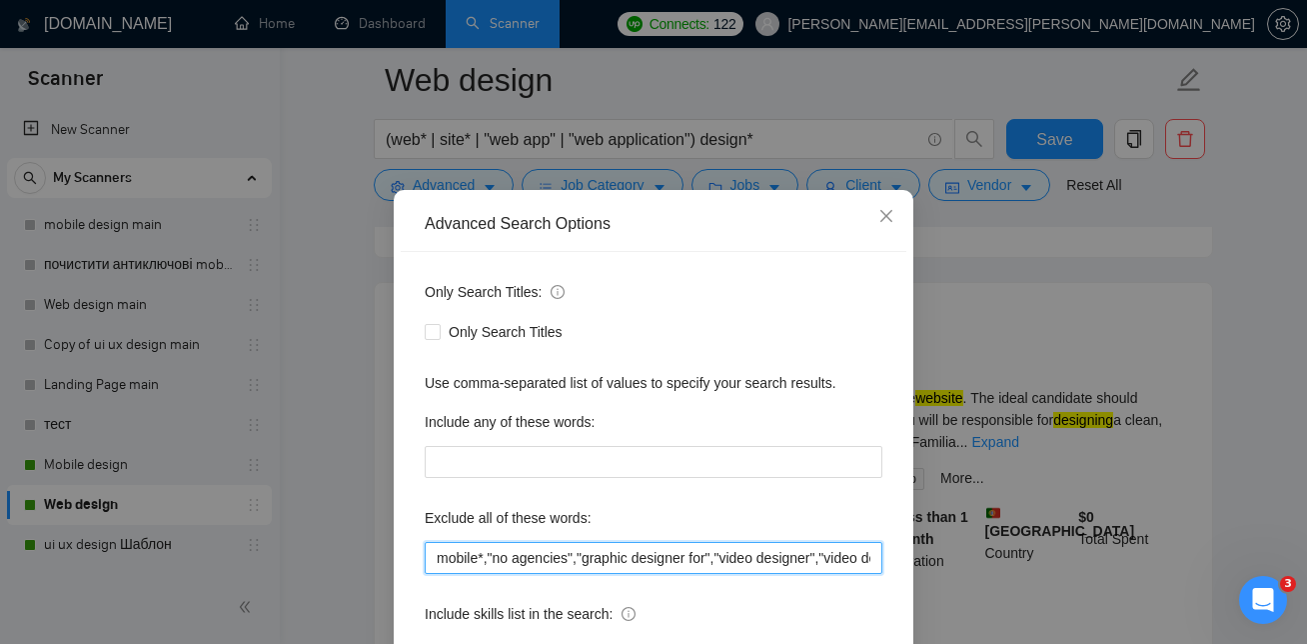
click at [585, 562] on input "mobile*,"no agencies","graphic designer for","video designer","video design","w…" at bounding box center [654, 558] width 458 height 32
paste input "Webflow", "Webflow/Wix","Webflow/Wix",""
drag, startPoint x: 823, startPoint y: 557, endPoint x: 759, endPoint y: 565, distance: 64.5
click at [759, 565] on input "mobile*,"no agencies","Webflow", "Webflow/Wix","Webflow/","graphic designer for…" at bounding box center [654, 558] width 458 height 32
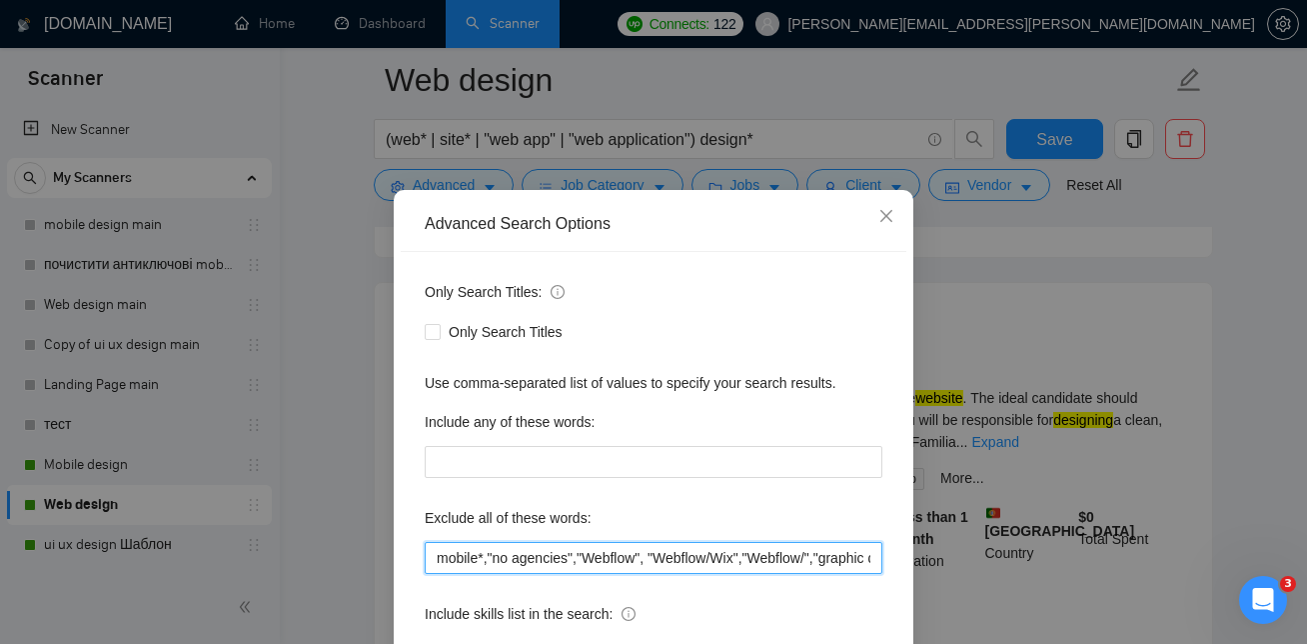
drag, startPoint x: 756, startPoint y: 563, endPoint x: 771, endPoint y: 563, distance: 15.0
click at [771, 563] on input "mobile*,"no agencies","Webflow", "Webflow/Wix","Webflow/","graphic designer for…" at bounding box center [654, 558] width 458 height 32
drag, startPoint x: 755, startPoint y: 557, endPoint x: 830, endPoint y: 557, distance: 75.0
click at [830, 557] on input "mobile*,"no agencies","Webflow", "Webflow/Wix","Webflow/","graphic designer for…" at bounding box center [654, 558] width 458 height 32
click at [810, 553] on input "mobile*,"no agencies","Webflow", "Webflow/Wix","Webflow/","graphic designer for…" at bounding box center [654, 558] width 458 height 32
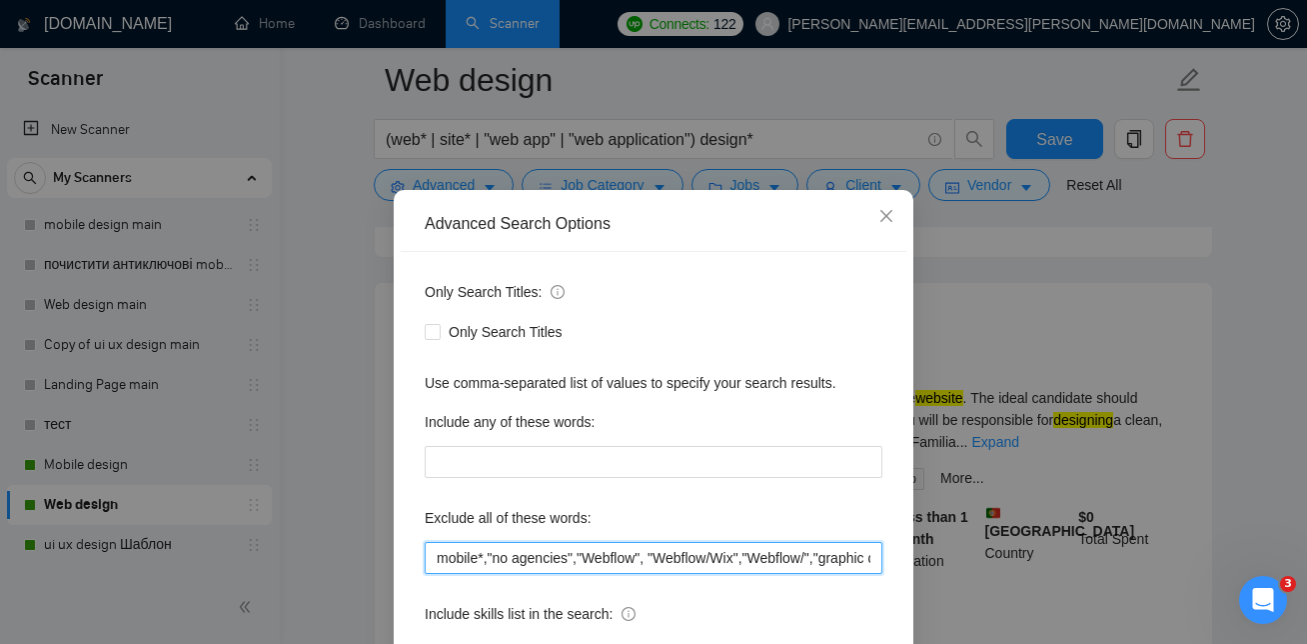
click at [753, 561] on input "mobile*,"no agencies","Webflow", "Webflow/Wix","Webflow/","graphic designer for…" at bounding box center [654, 558] width 458 height 32
paste input "Webflow/",""
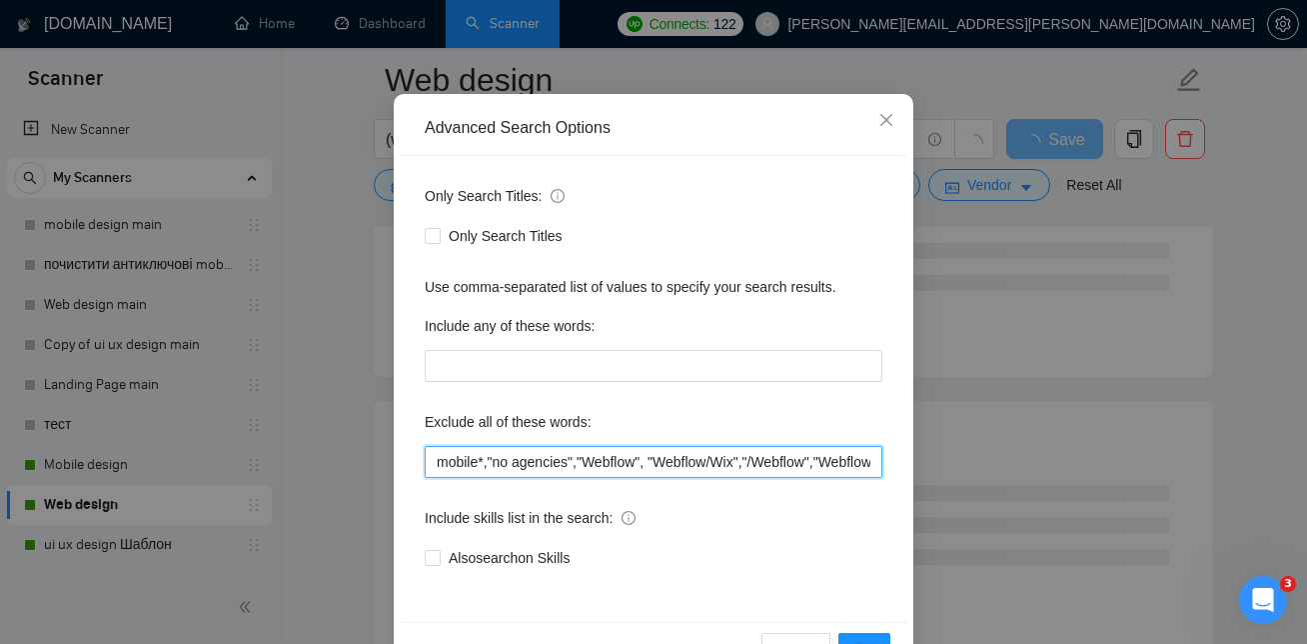
scroll to position [134, 0]
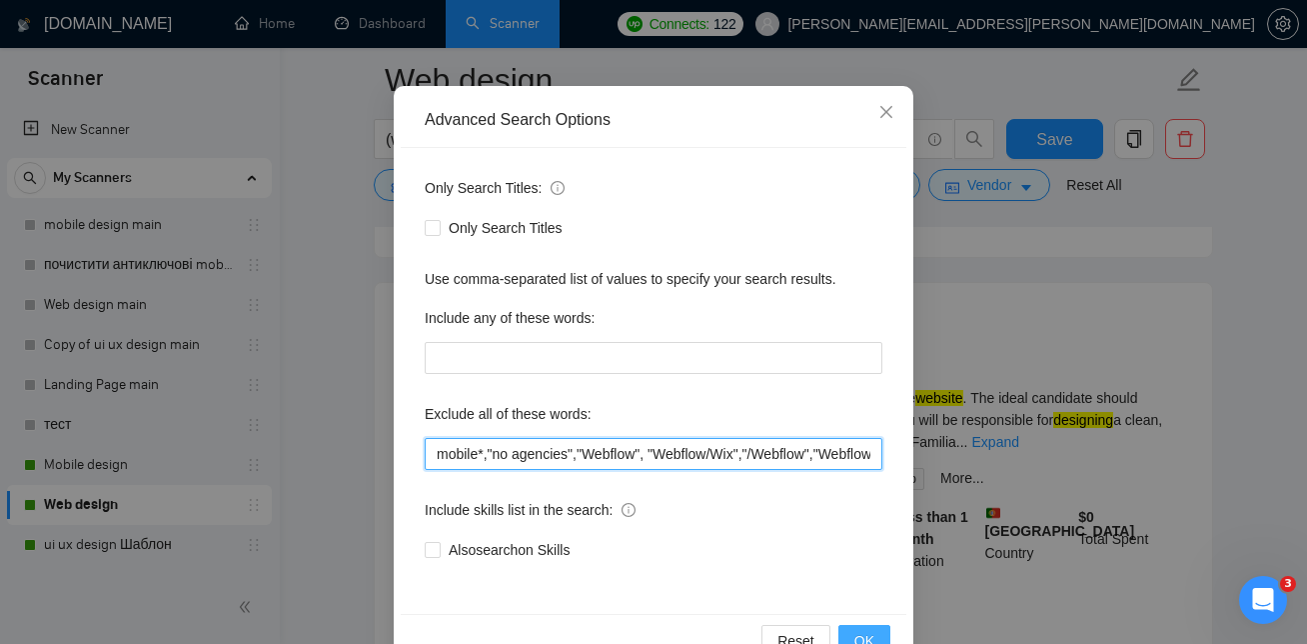
type input "mobile*,"no agencies","Webflow", "Webflow/Wix","/Webflow","Webflow/","graphic d…"
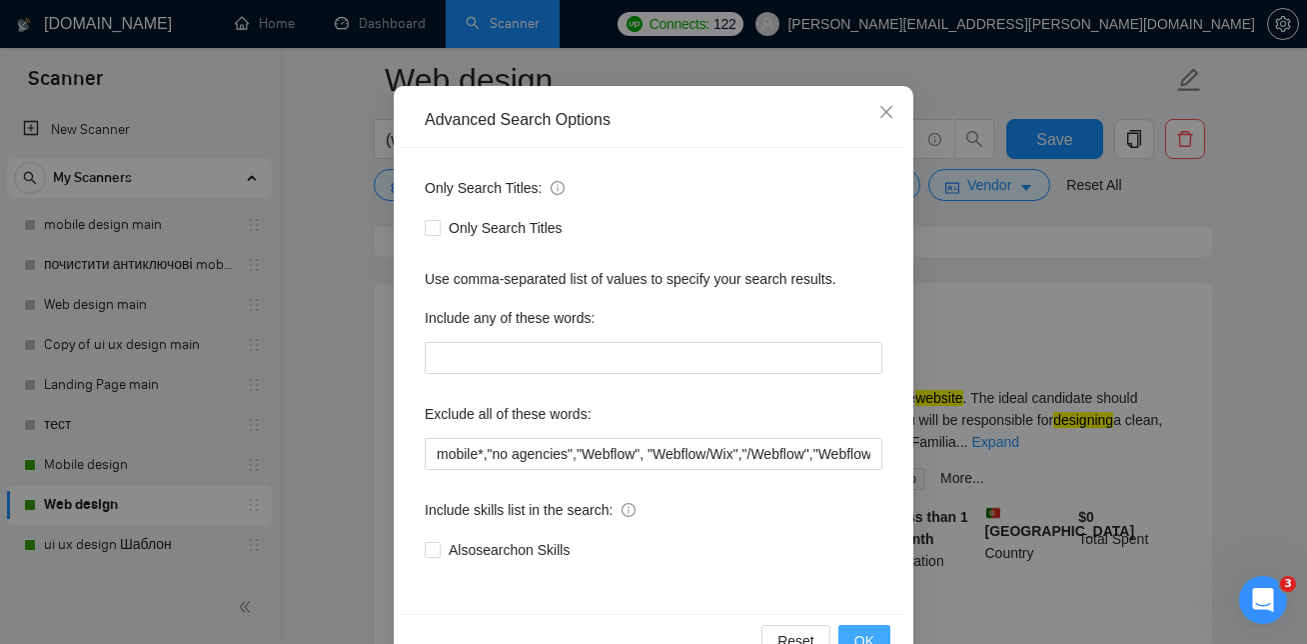
click at [859, 635] on span "OK" at bounding box center [865, 641] width 20 height 22
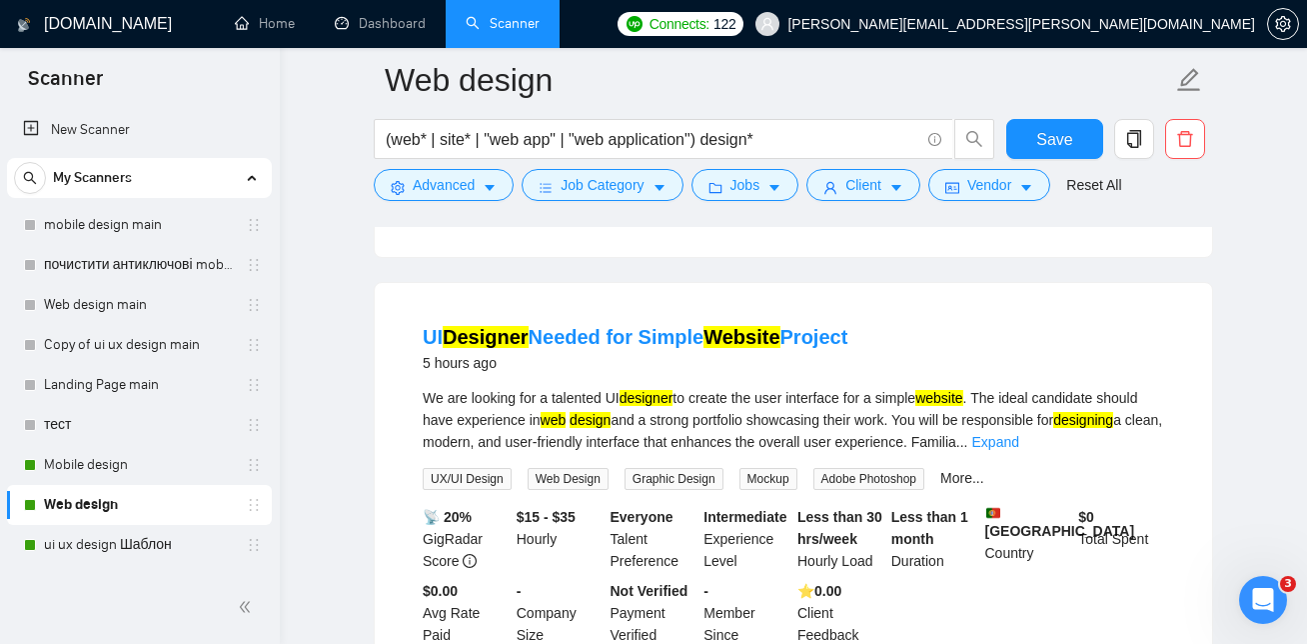
scroll to position [88, 0]
click at [1052, 140] on span "Save" at bounding box center [1055, 139] width 36 height 25
click at [1050, 146] on span "Save" at bounding box center [1055, 139] width 36 height 25
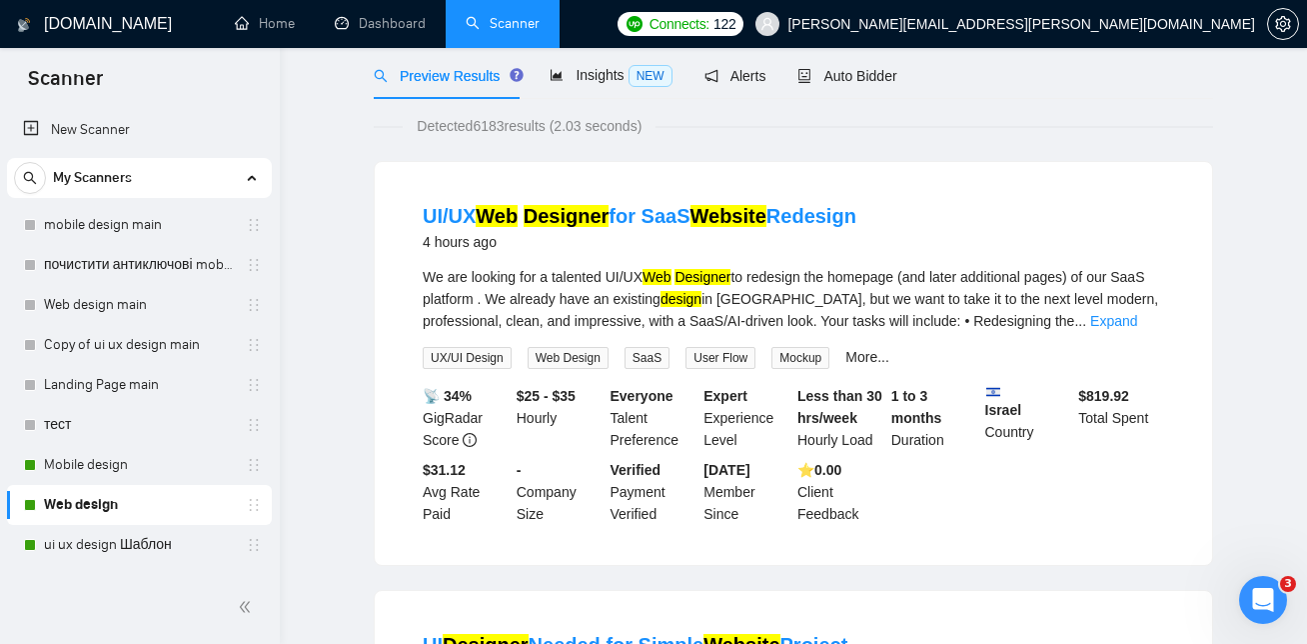
scroll to position [0, 0]
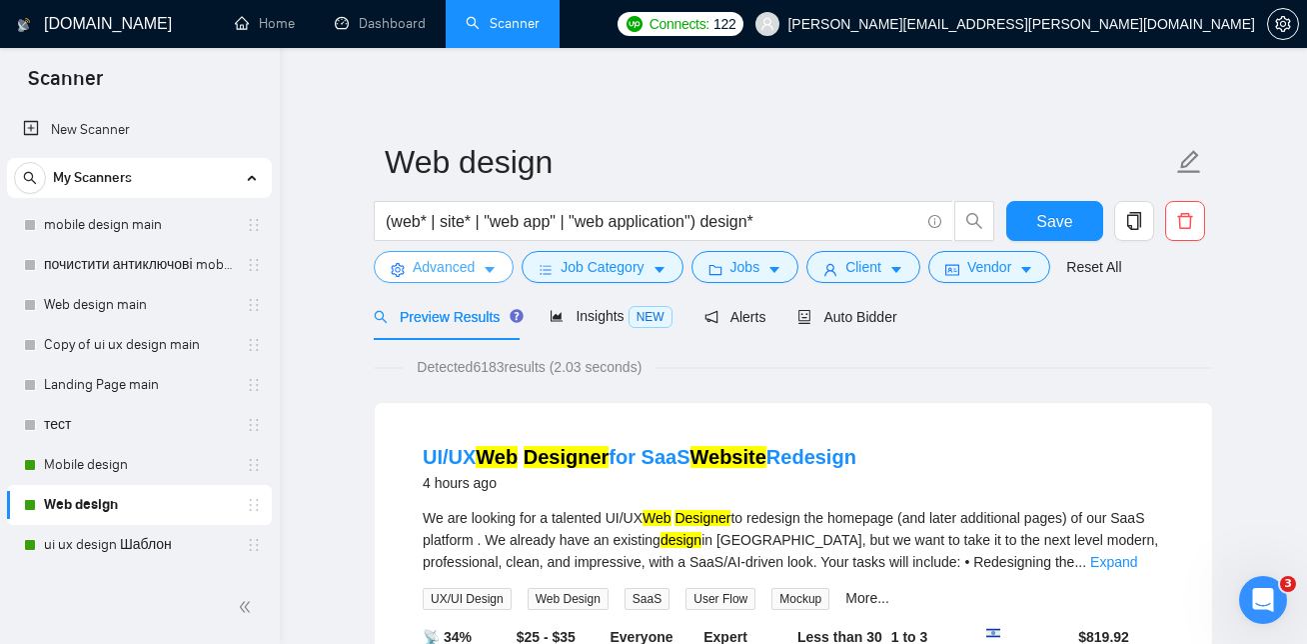
click at [472, 267] on span "Advanced" at bounding box center [444, 267] width 62 height 22
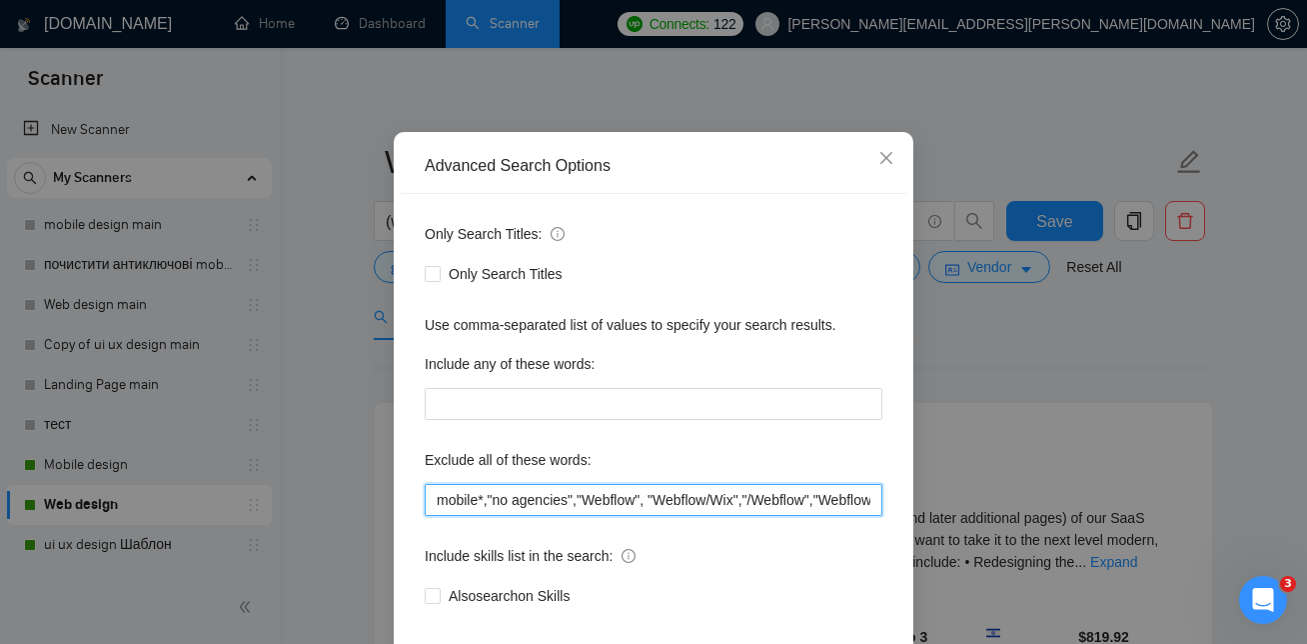
click at [581, 516] on input "mobile*,"no agencies","Webflow", "Webflow/Wix","/Webflow","Webflow/","graphic d…" at bounding box center [654, 500] width 458 height 32
paste input "Visual Studio","VisualStudio",""
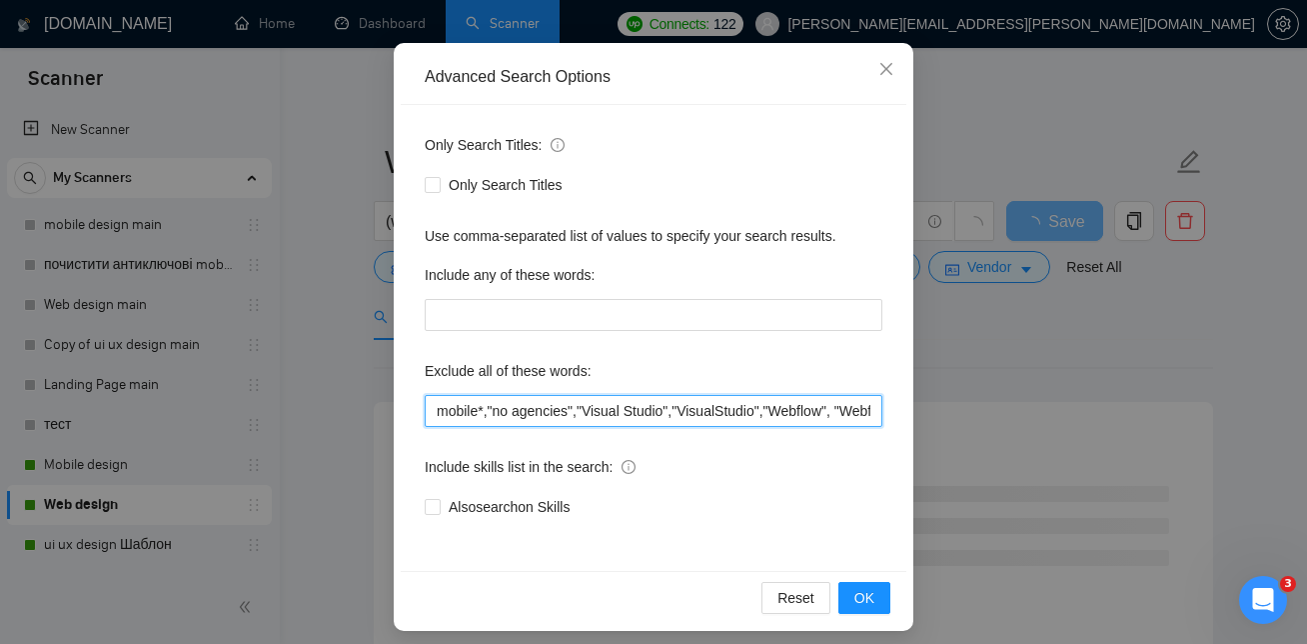
scroll to position [188, 0]
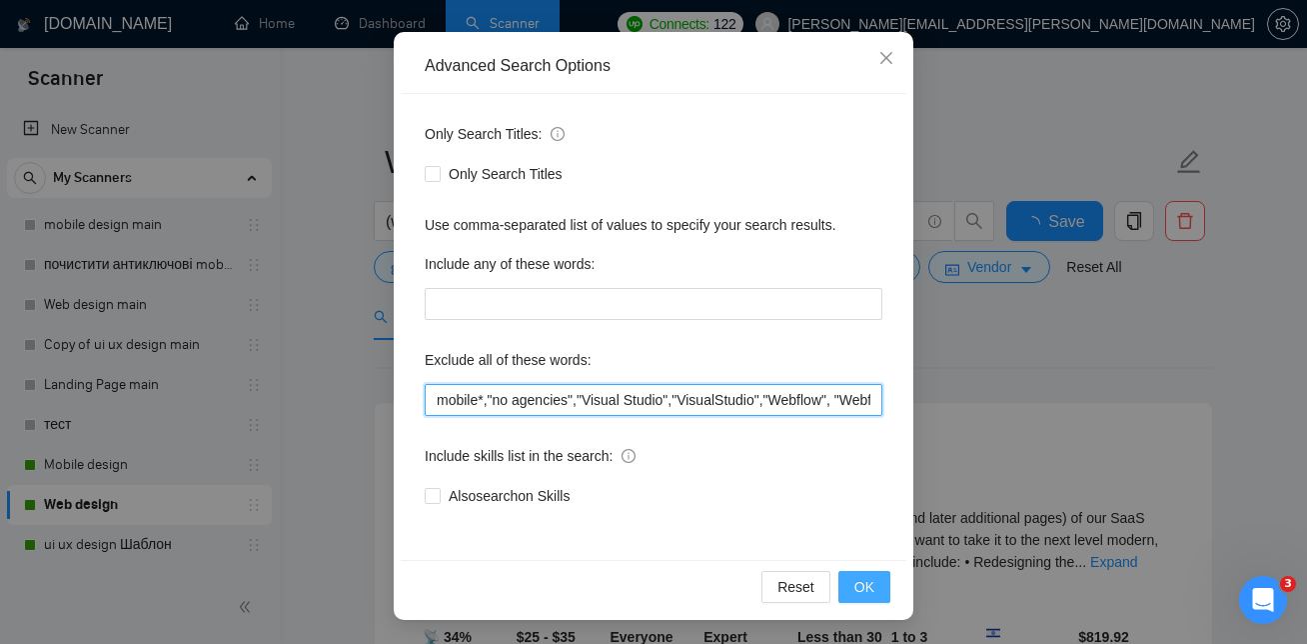
type input "mobile*,"no agencies","Visual Studio","VisualStudio","Webflow", "Webflow/Wix","…"
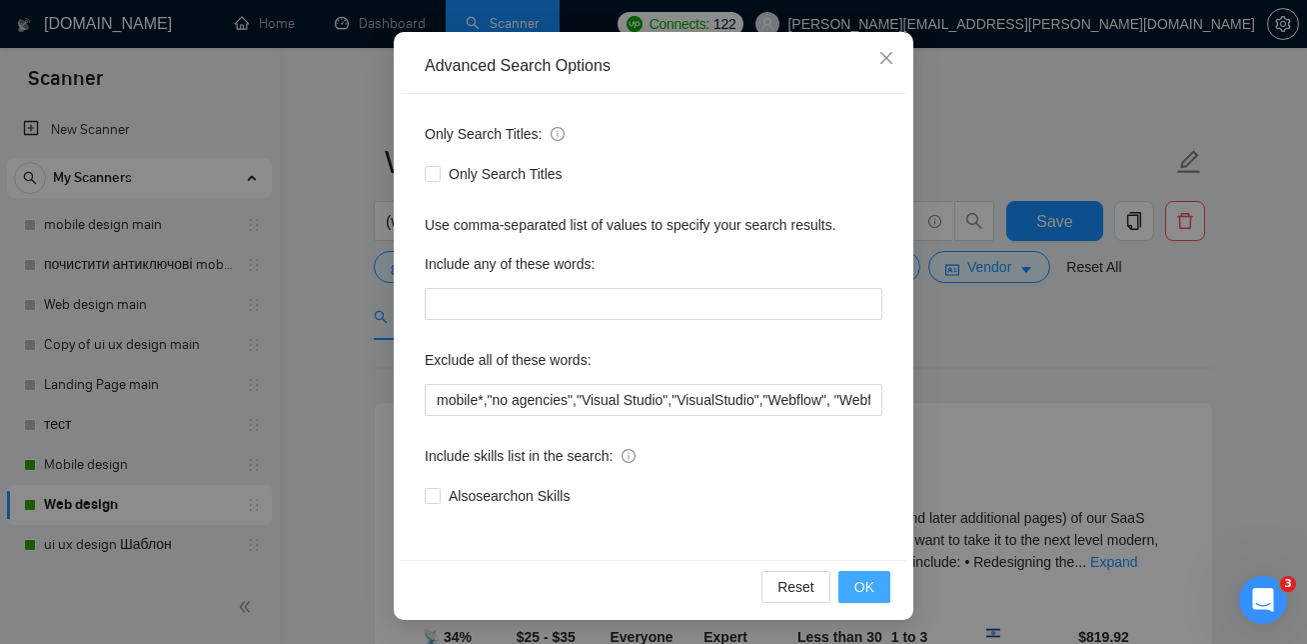
click at [867, 586] on span "OK" at bounding box center [865, 587] width 20 height 22
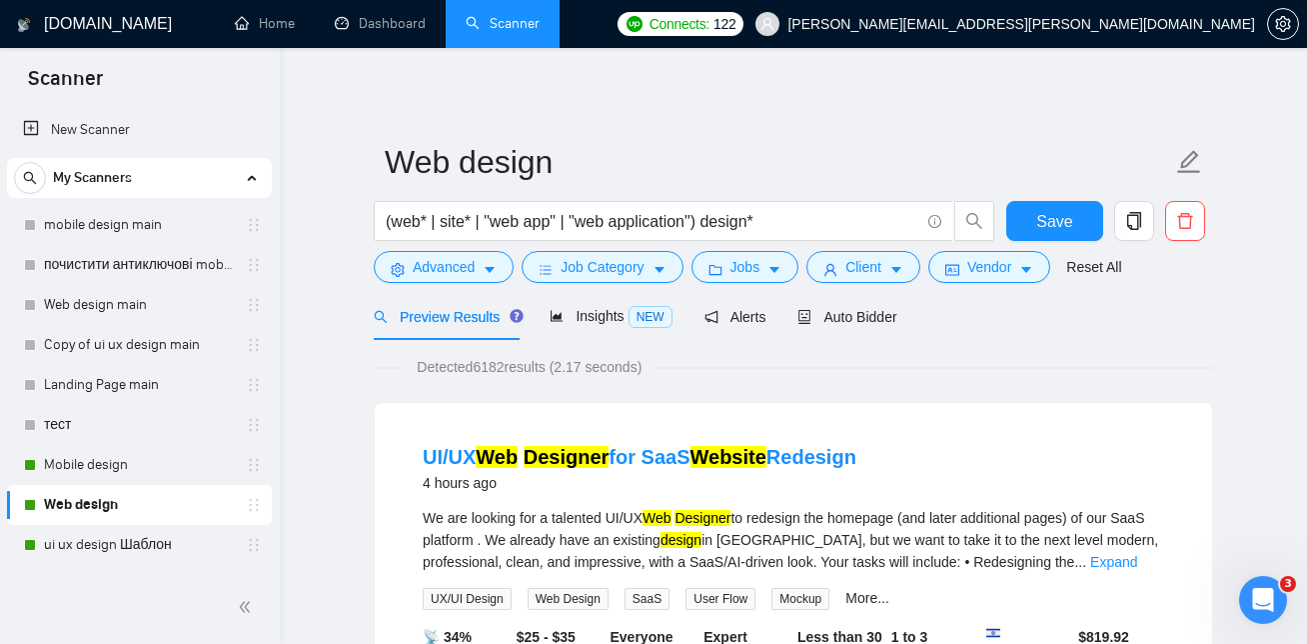
scroll to position [88, 0]
click at [1062, 215] on span "Save" at bounding box center [1055, 221] width 36 height 25
click at [167, 545] on link "ui ux design Шаблон" at bounding box center [139, 545] width 190 height 40
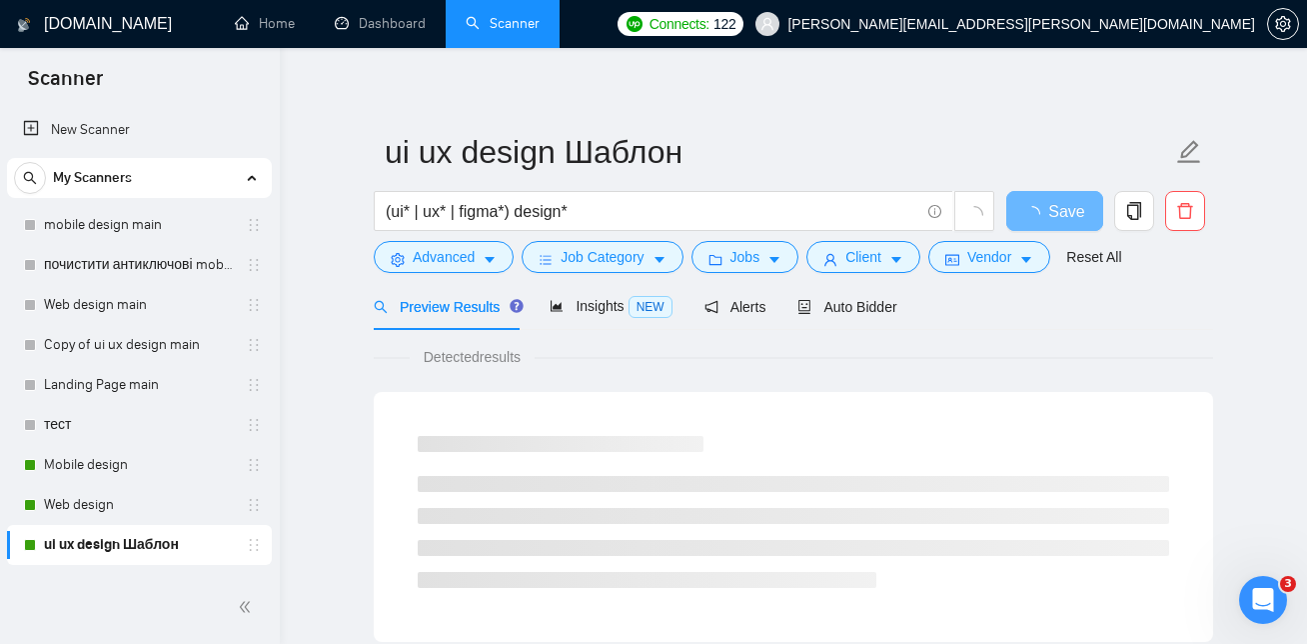
scroll to position [16, 0]
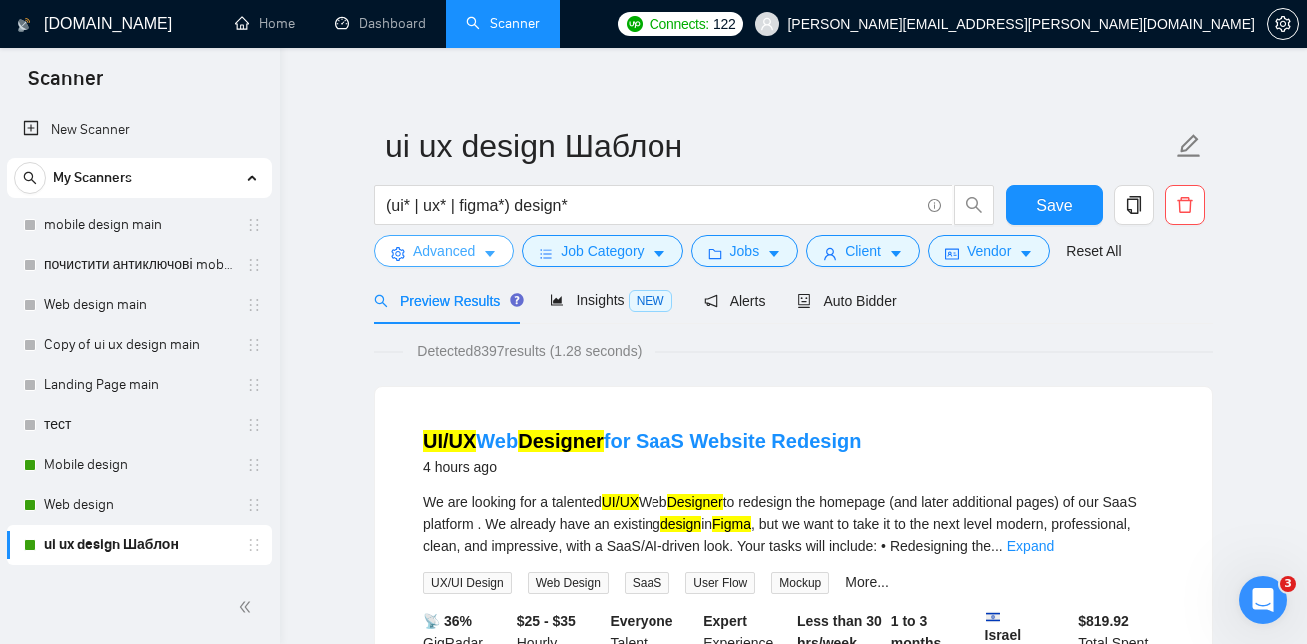
click at [441, 255] on span "Advanced" at bounding box center [444, 251] width 62 height 22
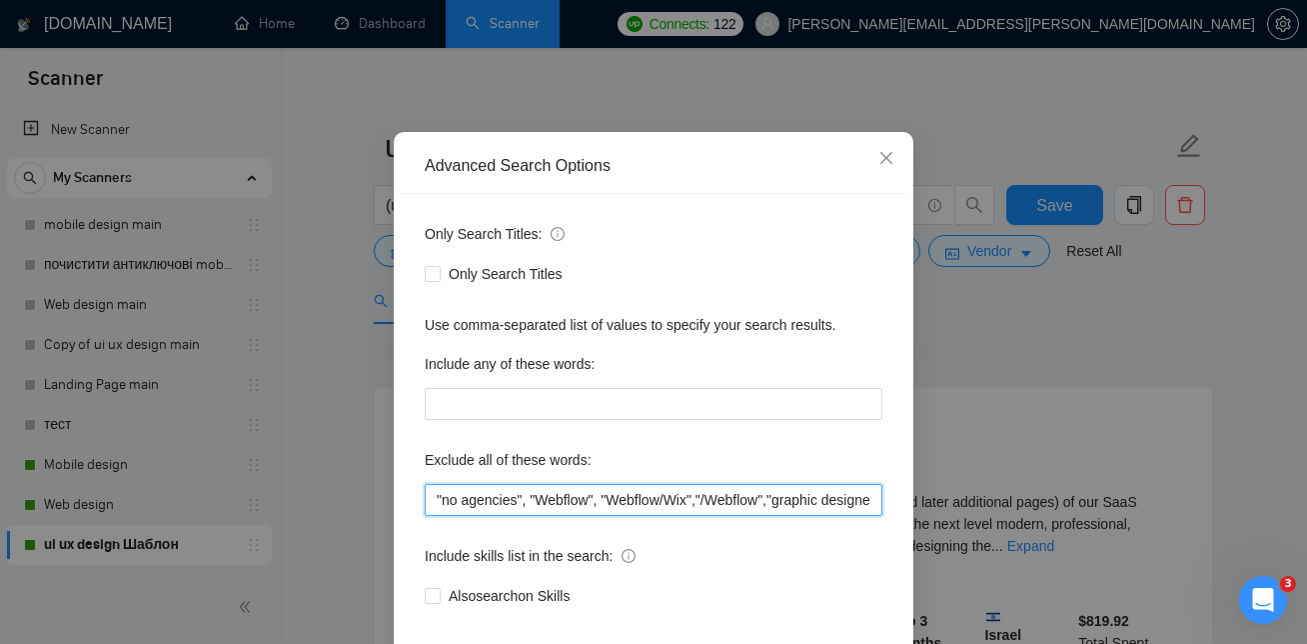
click at [533, 516] on input ""no agencies", "Webflow", "Webflow/Wix","/Webflow","graphic designer for","Boot…" at bounding box center [654, 500] width 458 height 32
paste input "Visual Studio","VisualStudio",""
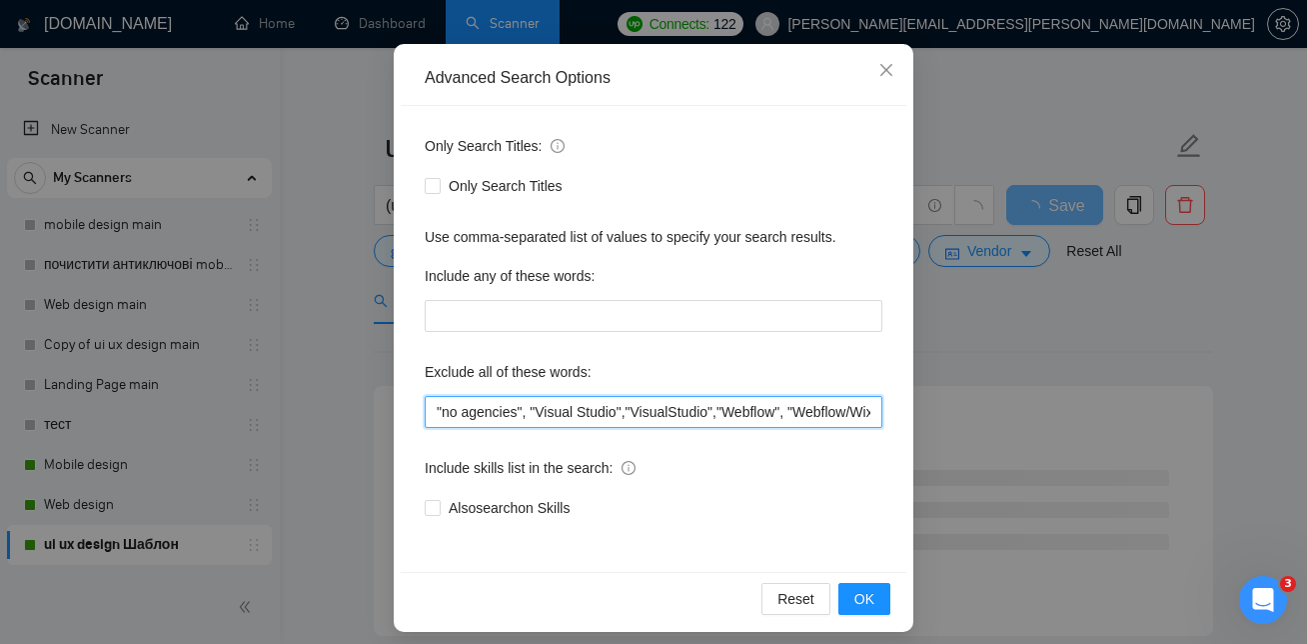
scroll to position [188, 0]
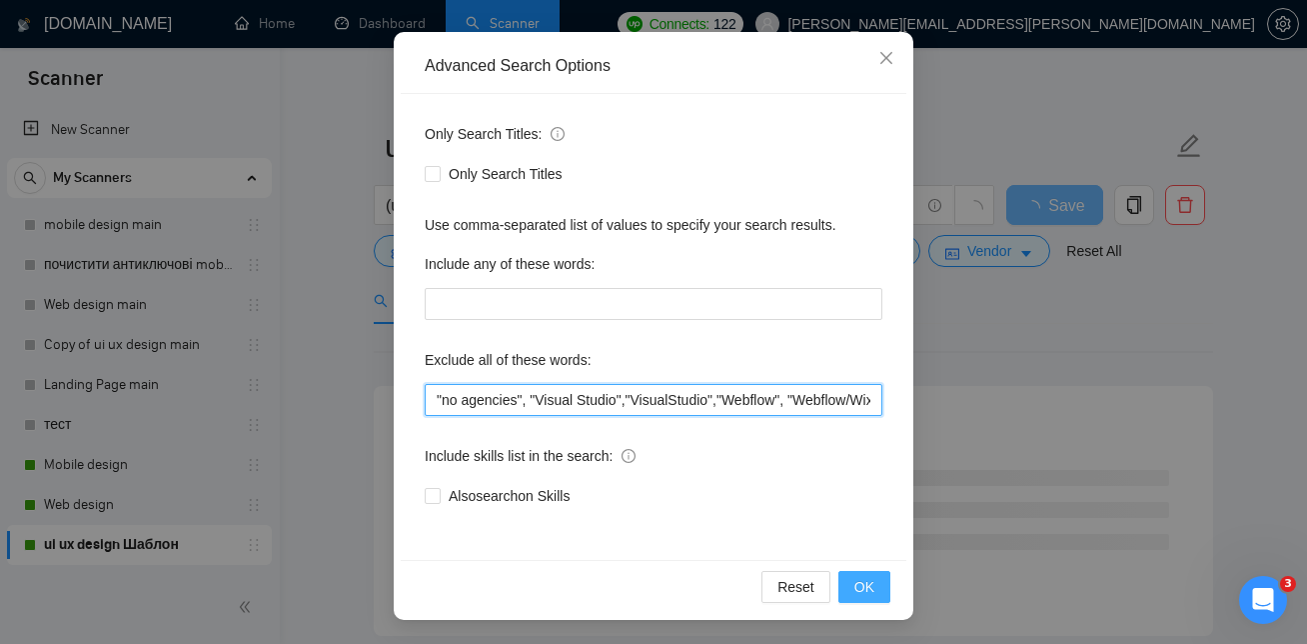
type input ""no agencies", "Visual Studio","VisualStudio","Webflow", "Webflow/Wix","/Webflo…"
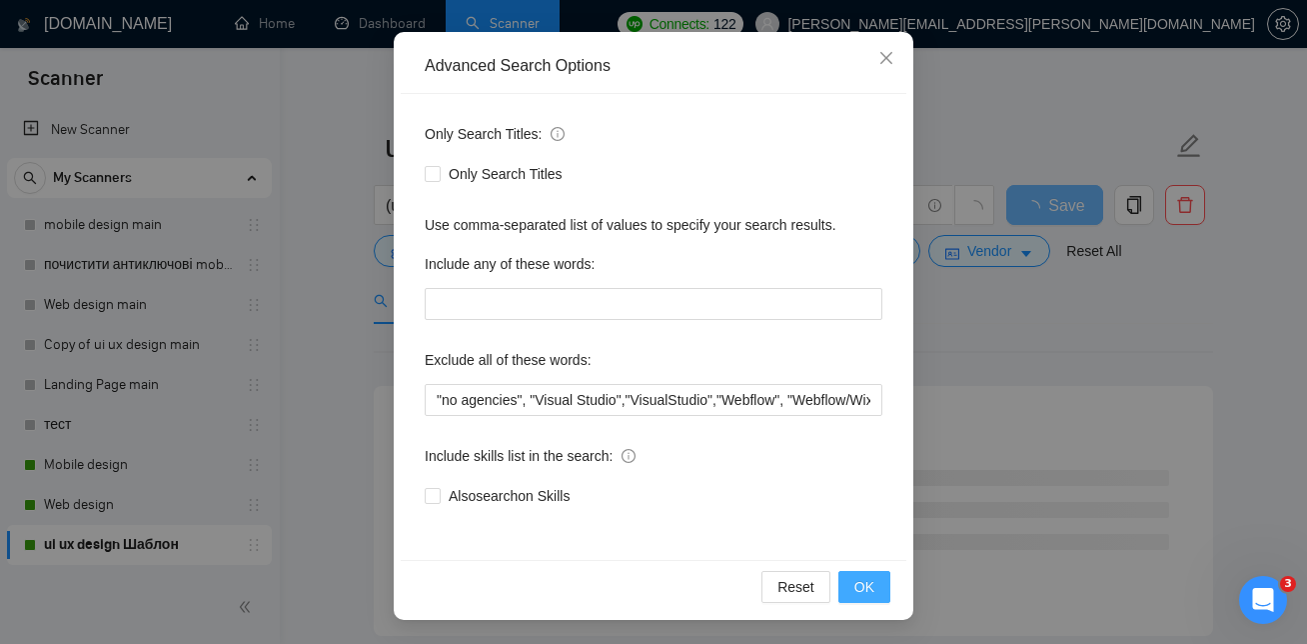
click at [862, 587] on span "OK" at bounding box center [865, 587] width 20 height 22
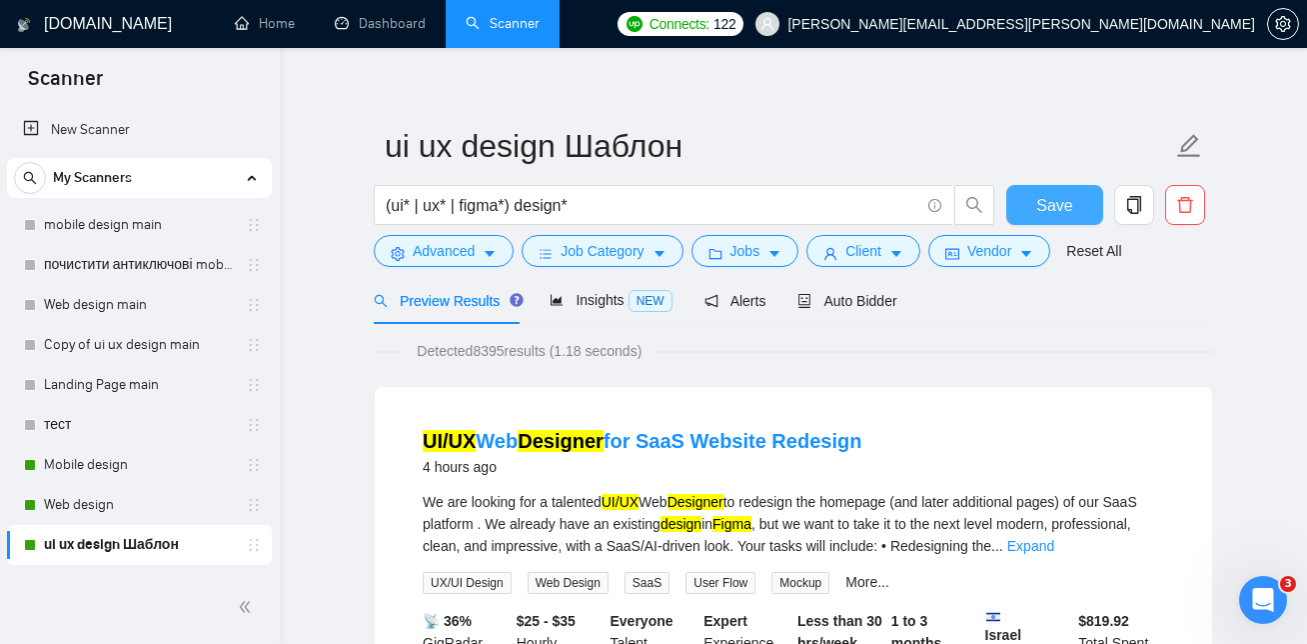
click at [1073, 198] on button "Save" at bounding box center [1055, 205] width 97 height 40
